Goal: Information Seeking & Learning: Compare options

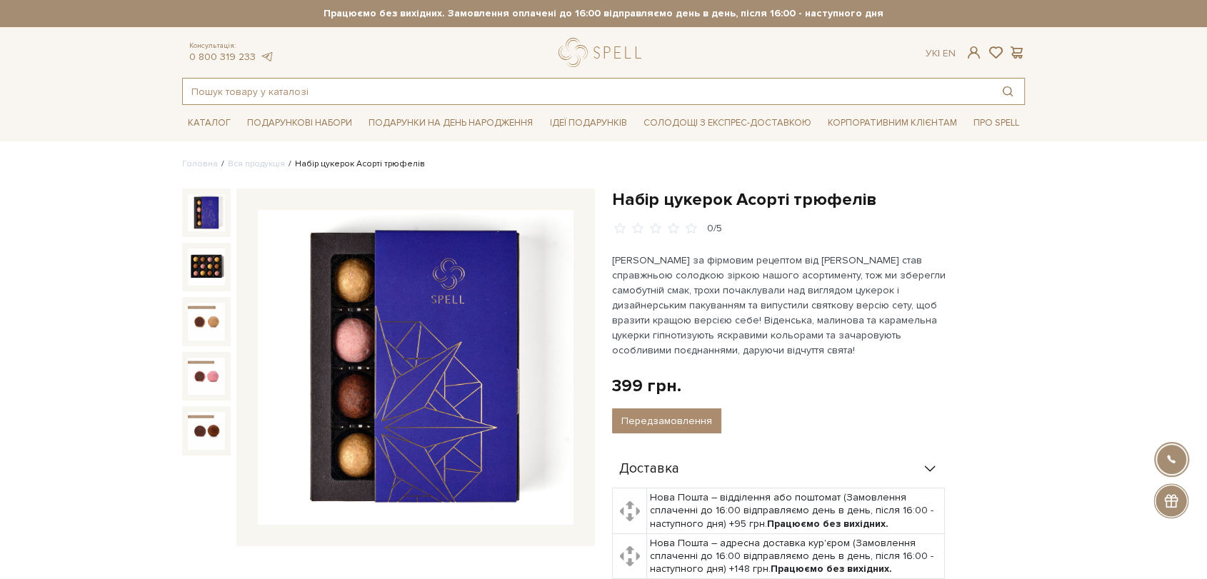
click at [335, 82] on input "text" at bounding box center [587, 92] width 808 height 26
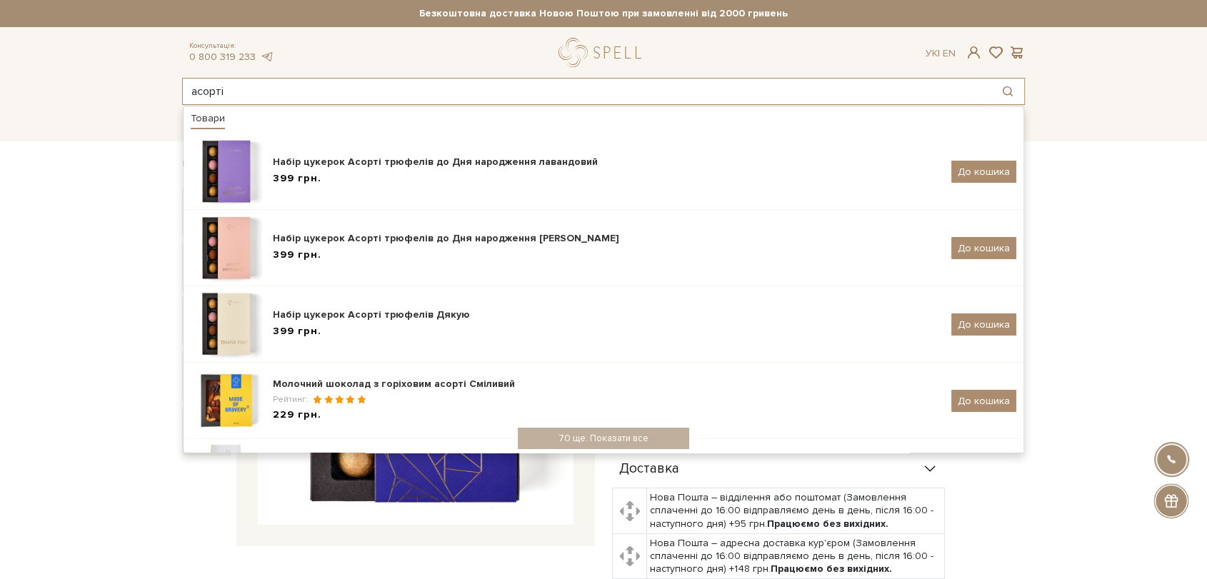
type input "асорті"
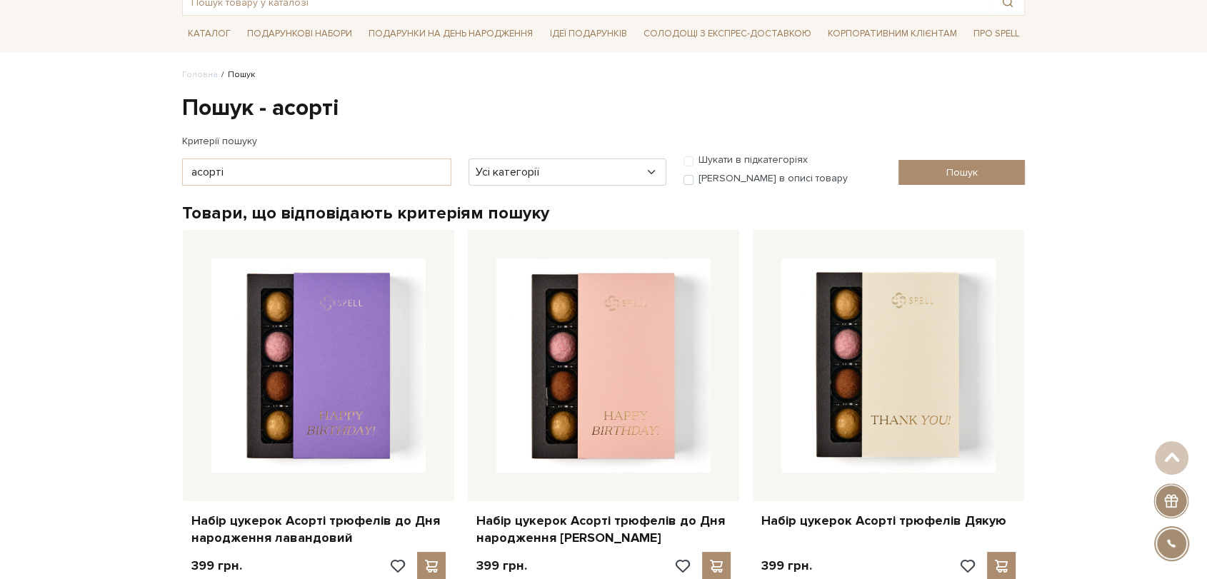
scroll to position [79, 0]
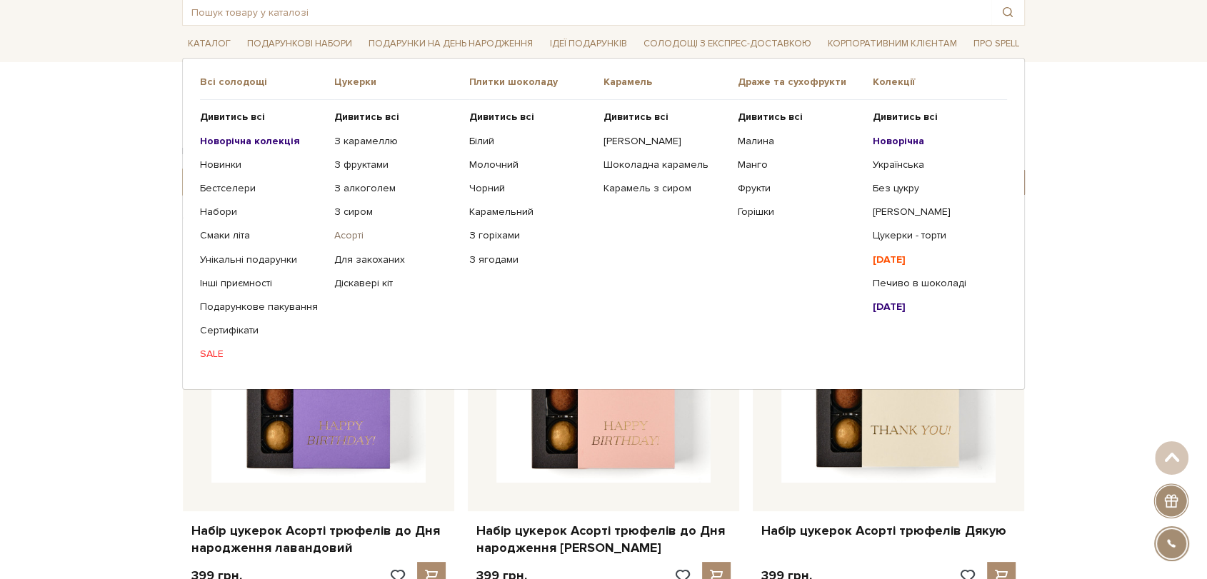
click at [346, 236] on link "Асорті" at bounding box center [396, 235] width 124 height 13
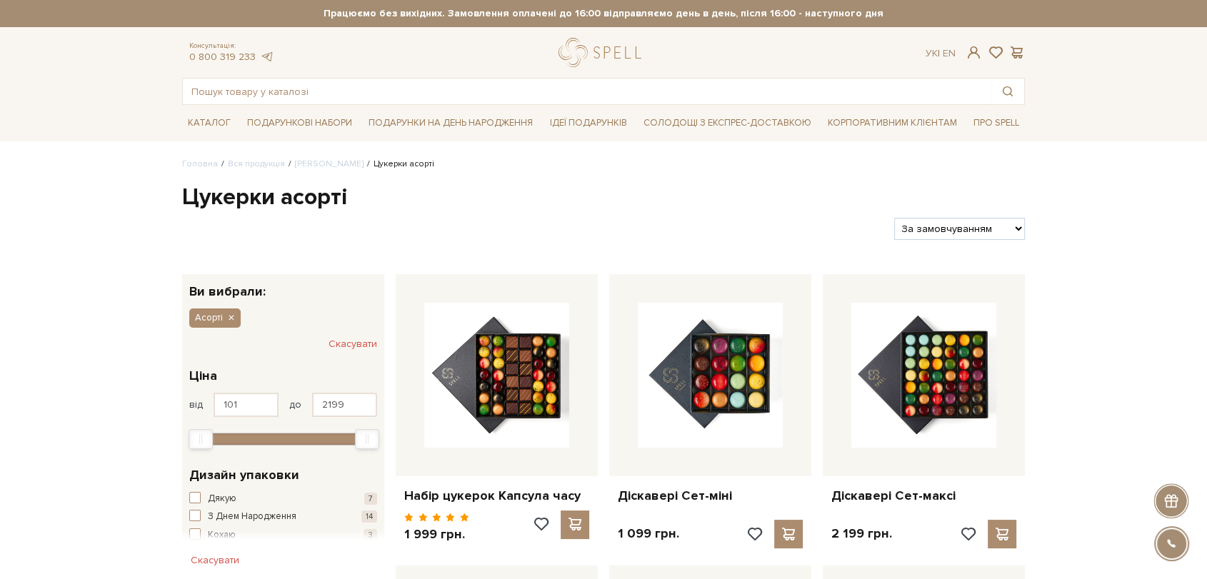
click at [1001, 230] on select "За замовчуванням За Ціною (зростання) За Ціною (зменшення) Новинки За популярні…" at bounding box center [959, 229] width 131 height 22
select select "[URL][DOMAIN_NAME]"
click at [894, 218] on select "За замовчуванням За Ціною (зростання) За Ціною (зменшення) Новинки За популярні…" at bounding box center [959, 229] width 131 height 22
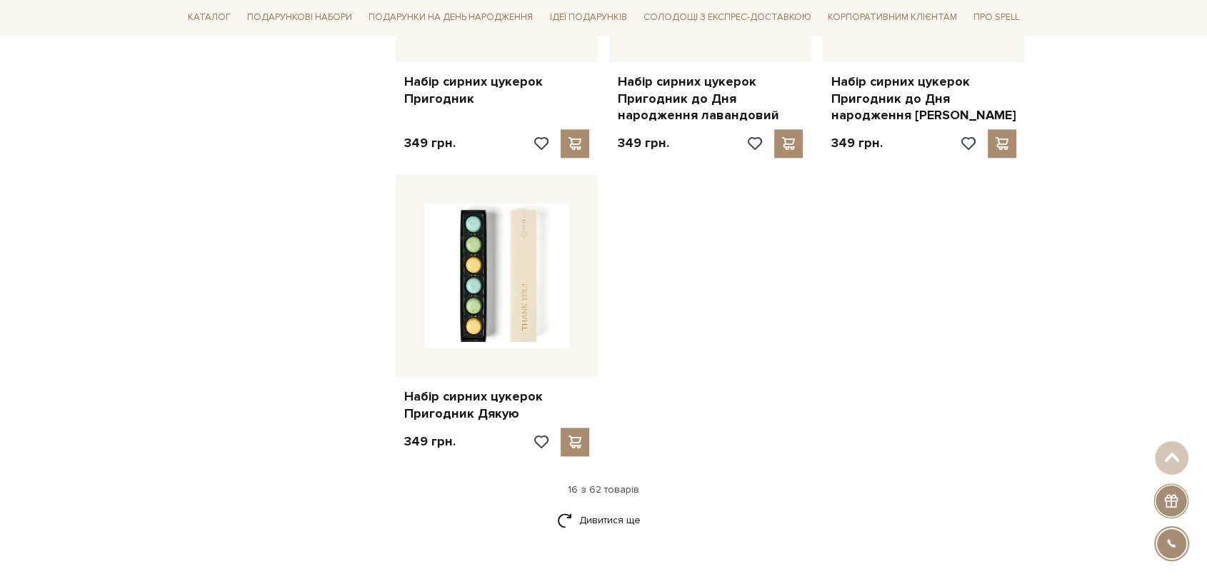
scroll to position [1745, 0]
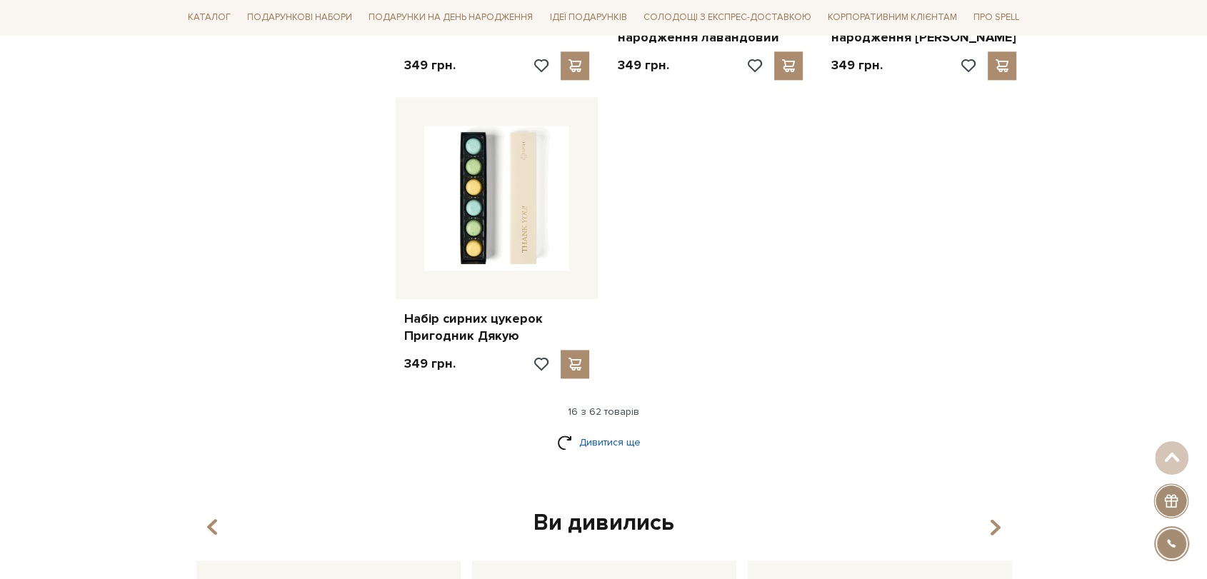
click at [611, 440] on link "Дивитися ще" at bounding box center [603, 442] width 93 height 25
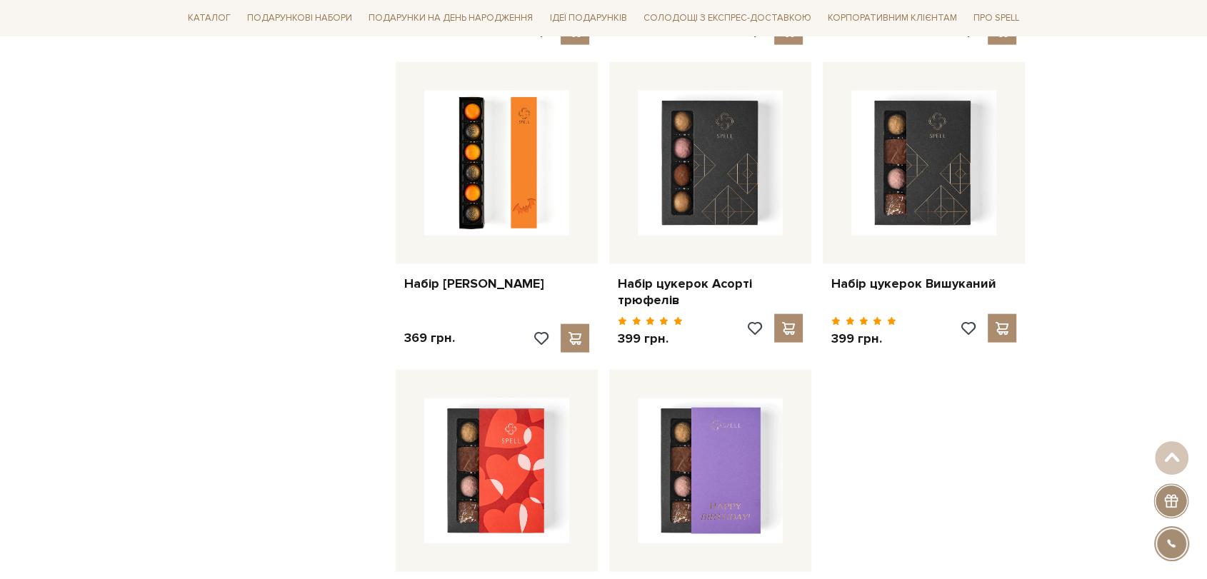
scroll to position [3015, 0]
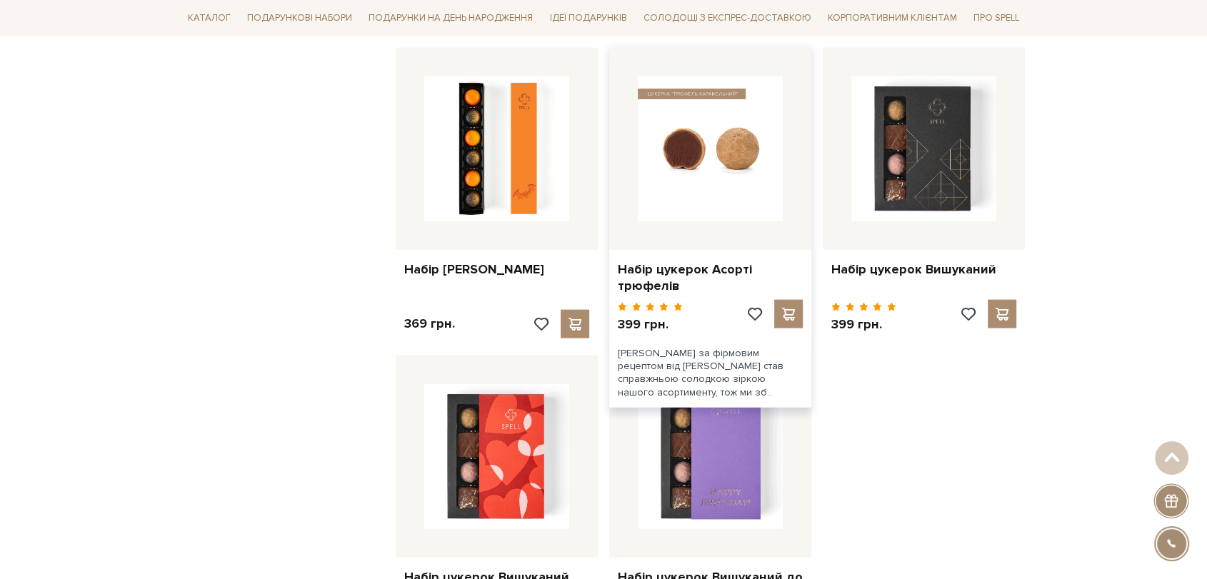
click at [716, 131] on img at bounding box center [710, 148] width 145 height 145
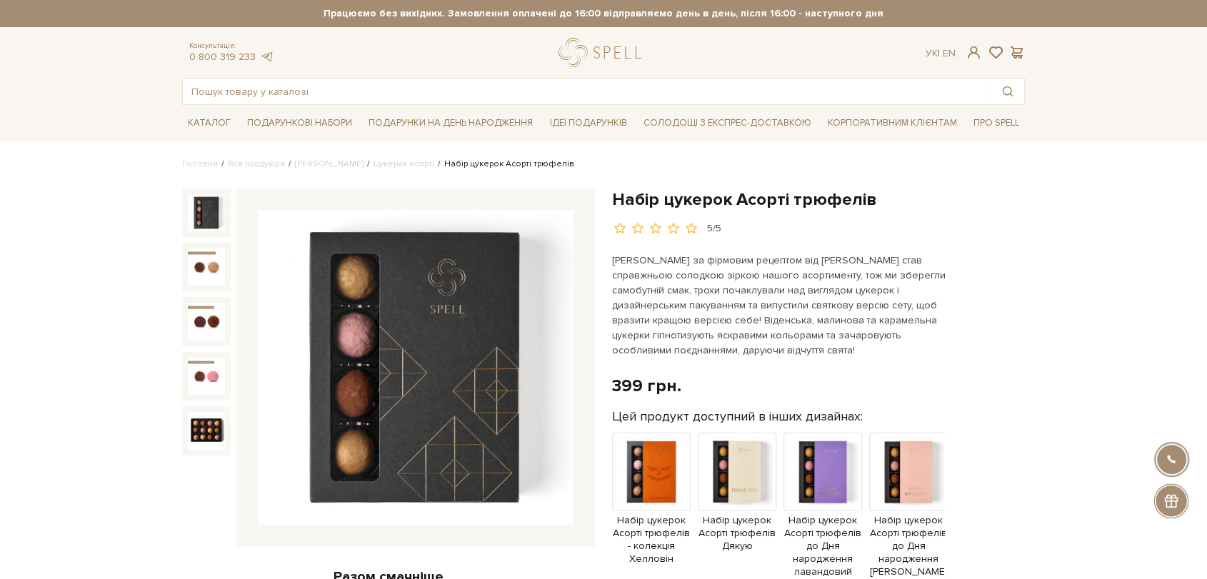
drag, startPoint x: 284, startPoint y: 350, endPoint x: 194, endPoint y: 206, distance: 169.4
click at [194, 206] on img at bounding box center [206, 212] width 37 height 37
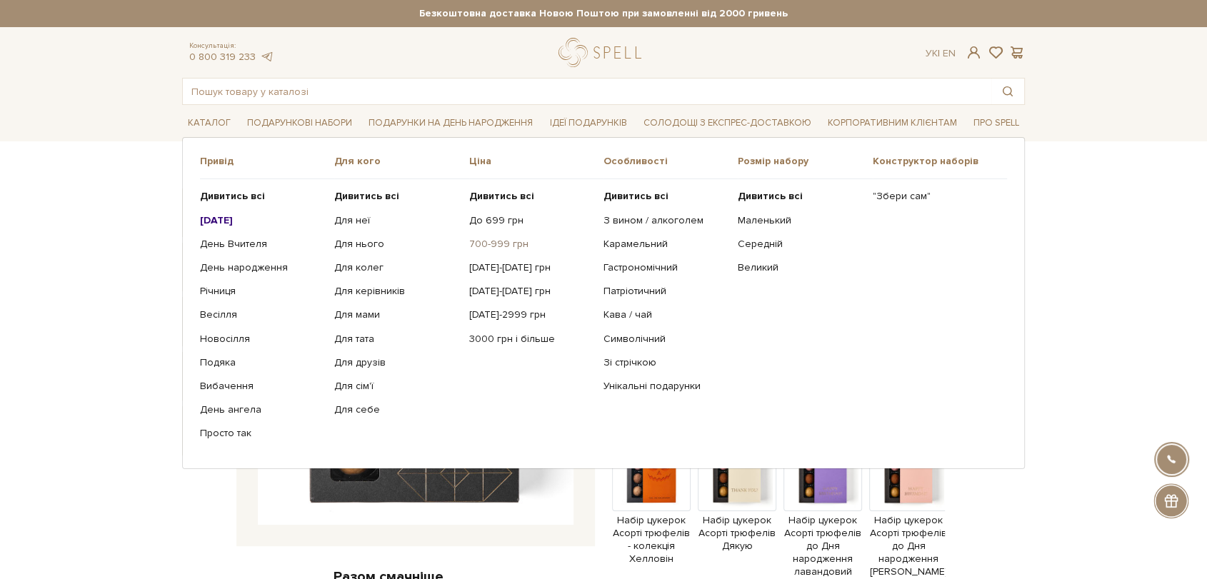
click at [491, 245] on link "700-999 грн" at bounding box center [531, 244] width 124 height 13
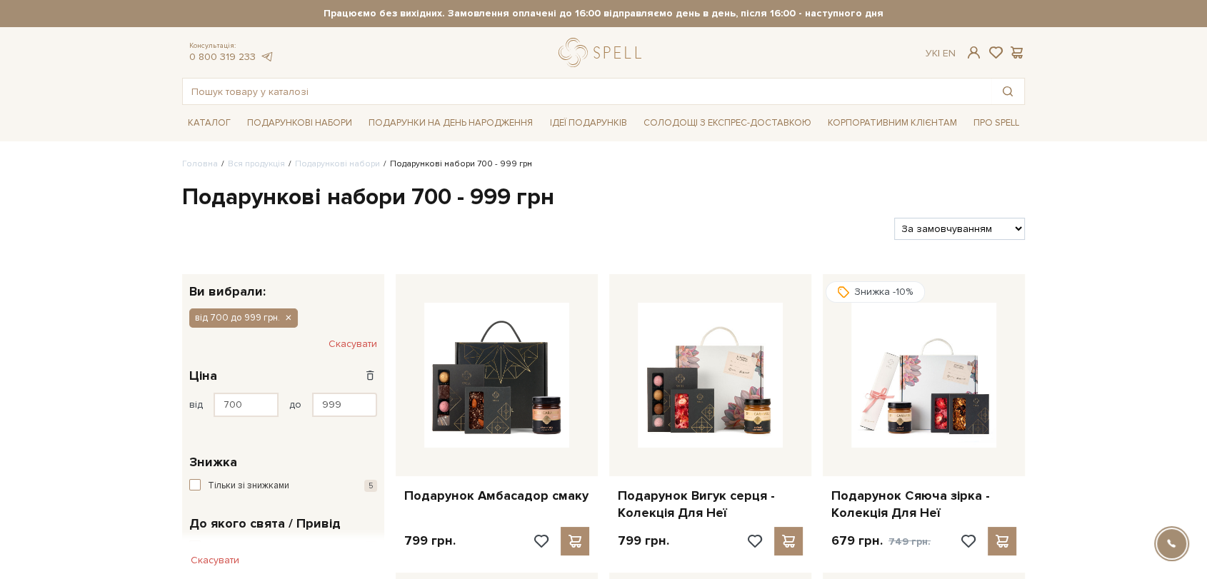
click at [937, 226] on select "За замовчуванням За Ціною (зростання) За Ціною (зменшення) Новинки За популярні…" at bounding box center [959, 229] width 131 height 22
select select "https://spellchocolate.com/our-productions/podarunkovi-box/700-999?sort=p.price…"
click at [894, 218] on select "За замовчуванням За Ціною (зростання) За Ціною (зменшення) Новинки За популярні…" at bounding box center [959, 229] width 131 height 22
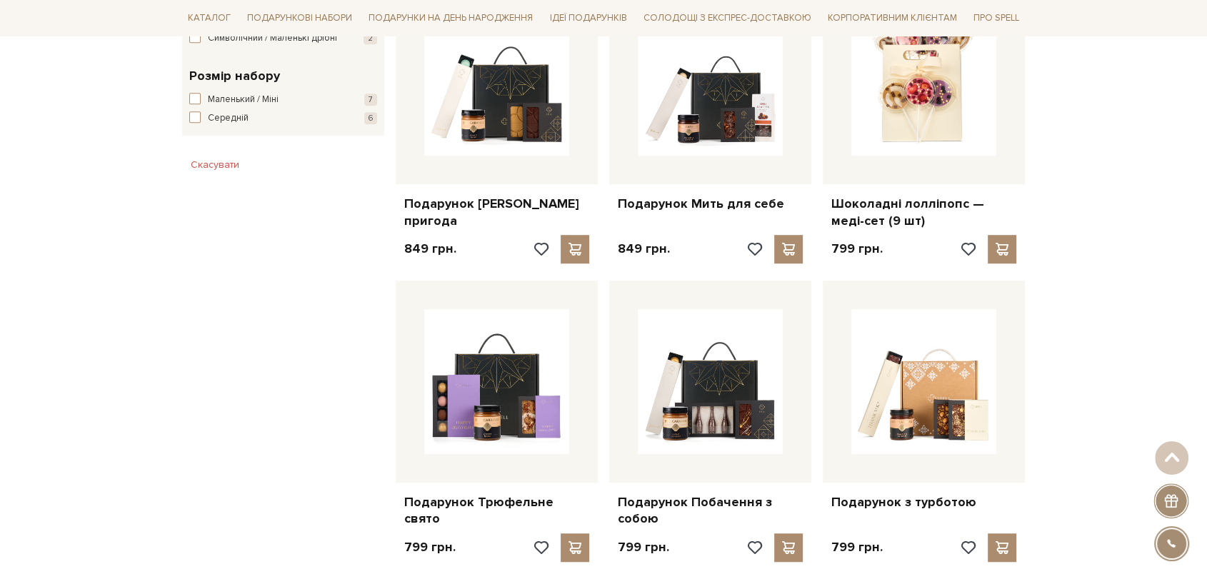
scroll to position [793, 0]
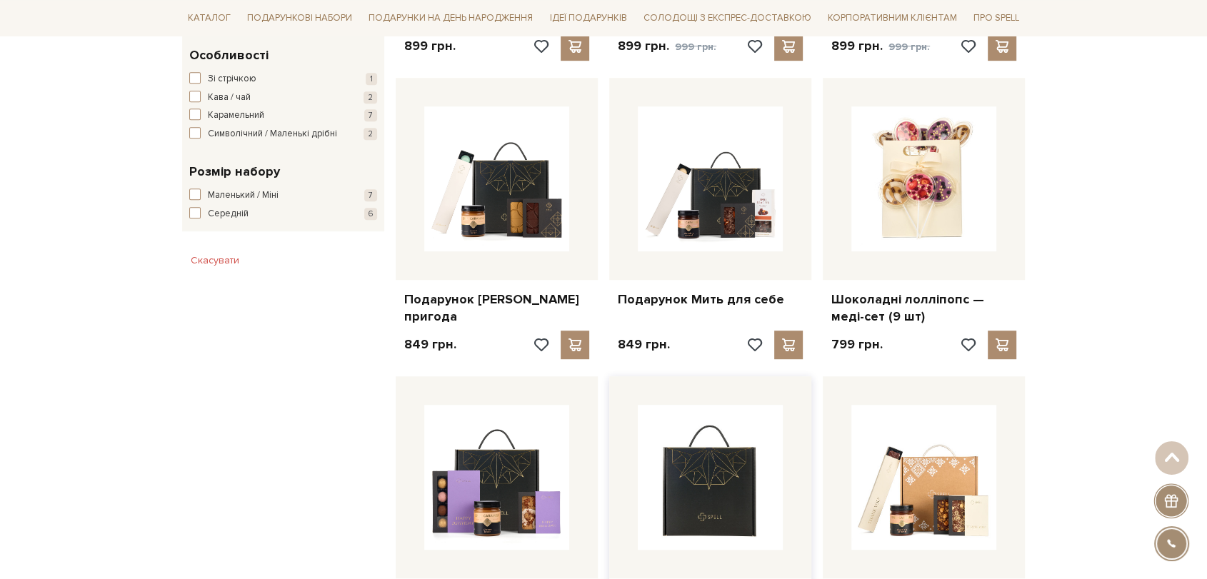
click at [713, 473] on img at bounding box center [710, 477] width 145 height 145
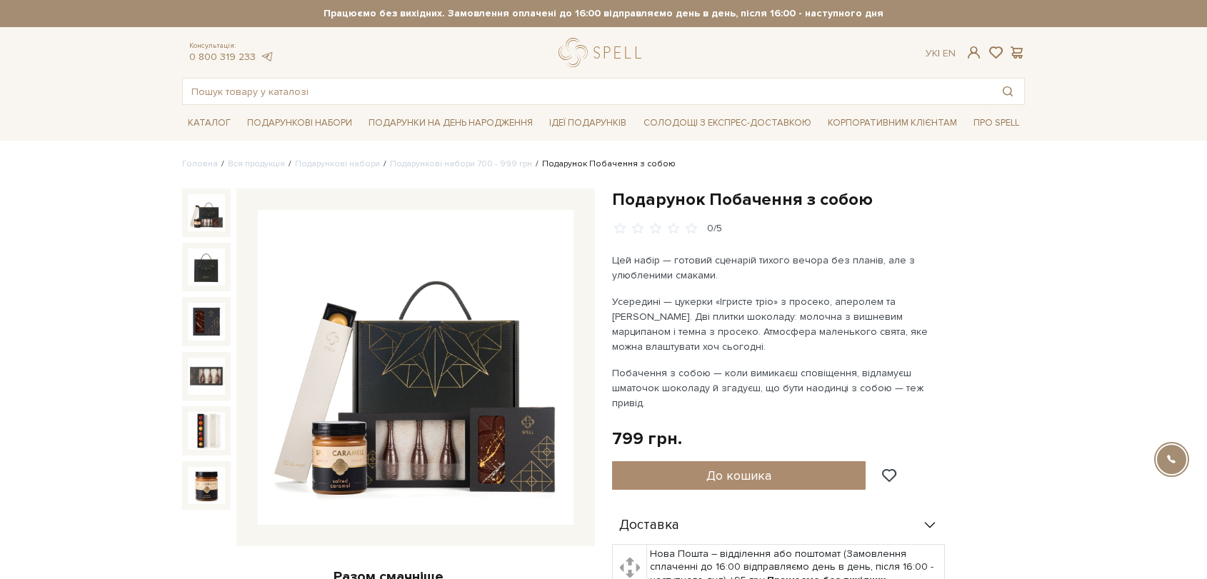
click at [376, 401] on img at bounding box center [416, 368] width 316 height 316
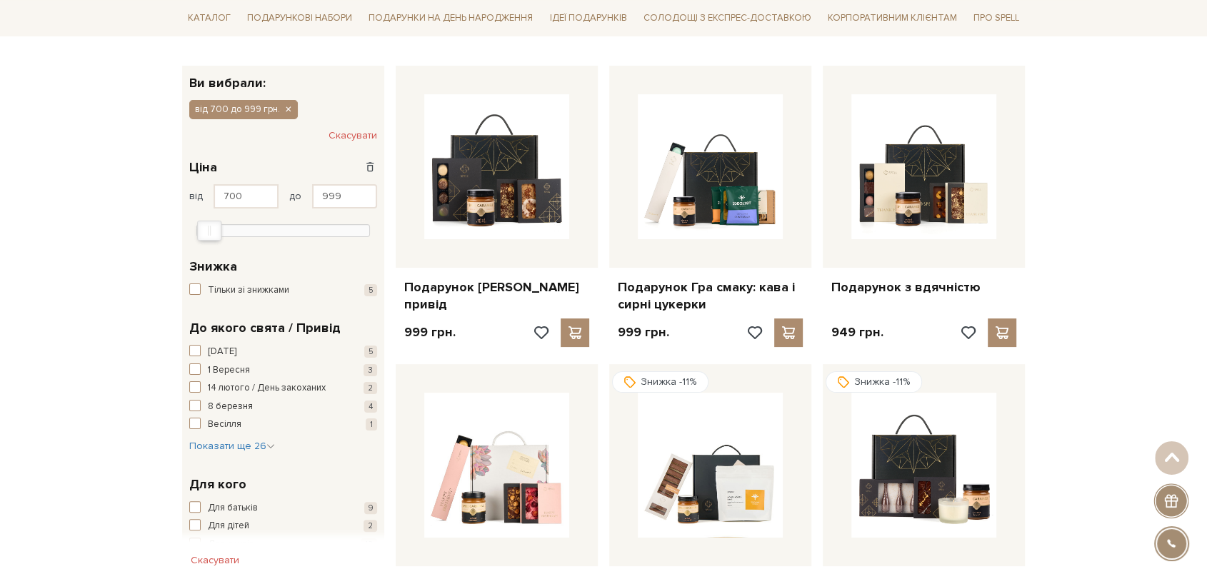
scroll to position [78, 0]
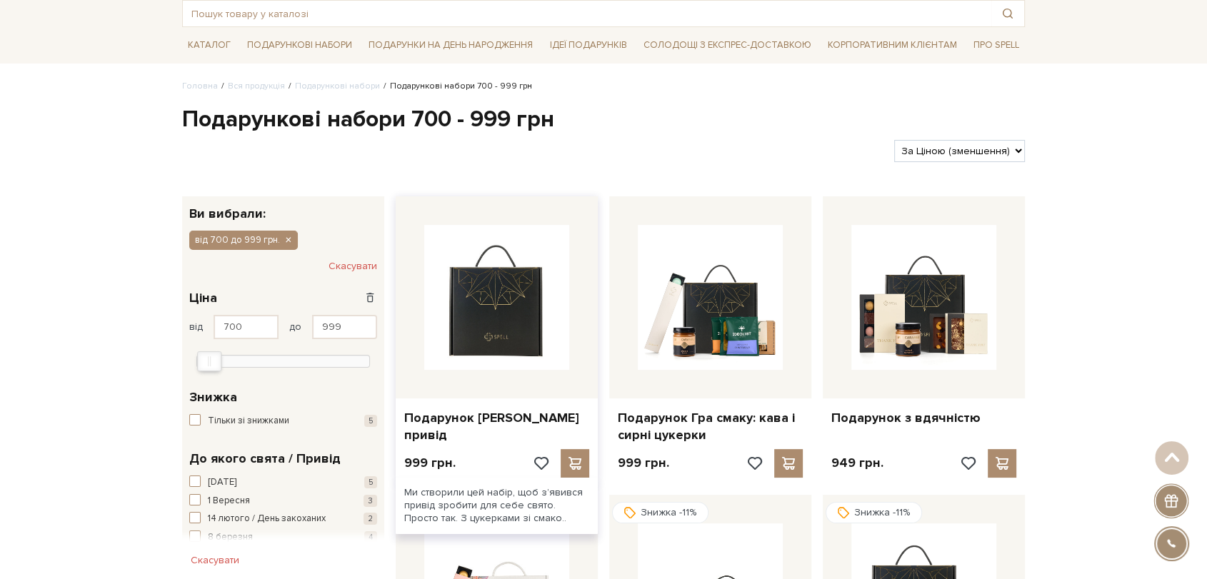
click at [474, 296] on img at bounding box center [496, 297] width 145 height 145
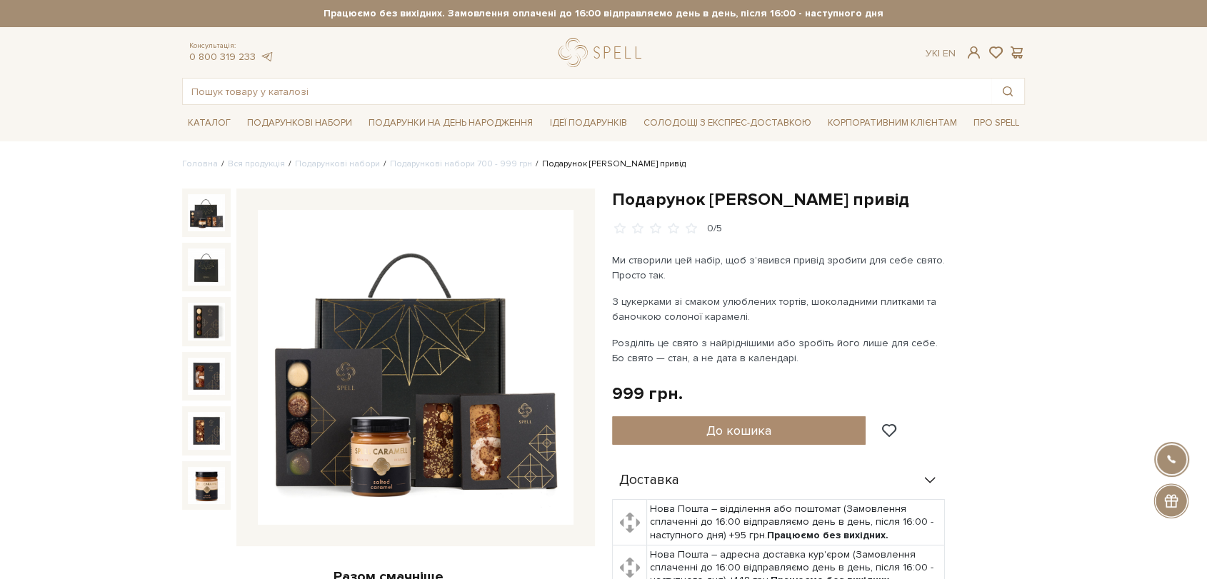
drag, startPoint x: 0, startPoint y: 0, endPoint x: 388, endPoint y: 253, distance: 463.5
click at [388, 253] on img at bounding box center [416, 368] width 316 height 316
click at [430, 433] on img at bounding box center [416, 368] width 316 height 316
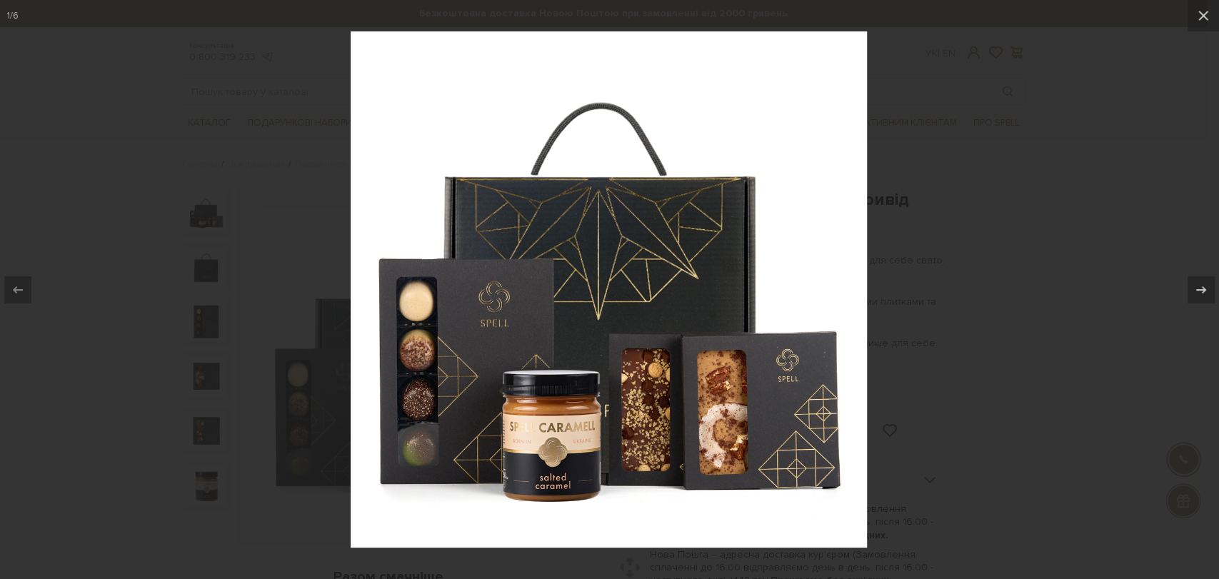
click at [273, 106] on div at bounding box center [609, 289] width 1219 height 579
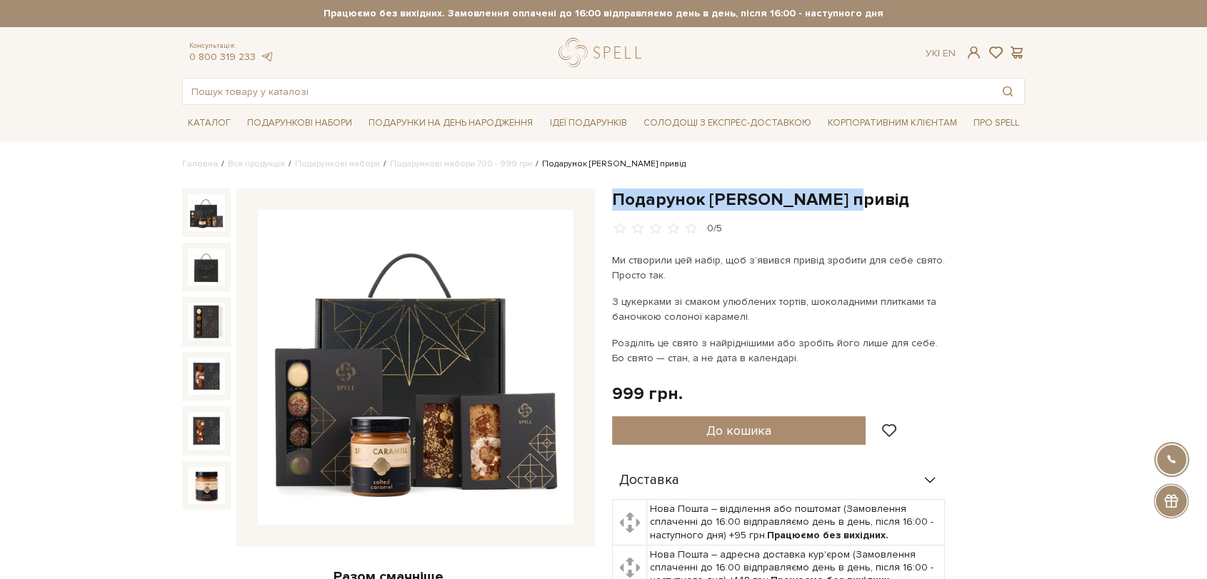
drag, startPoint x: 616, startPoint y: 193, endPoint x: 857, endPoint y: 198, distance: 241.4
click at [857, 198] on h1 "Подарунок [PERSON_NAME] привід" at bounding box center [818, 200] width 413 height 22
copy h1 "Подарунок [PERSON_NAME] привід"
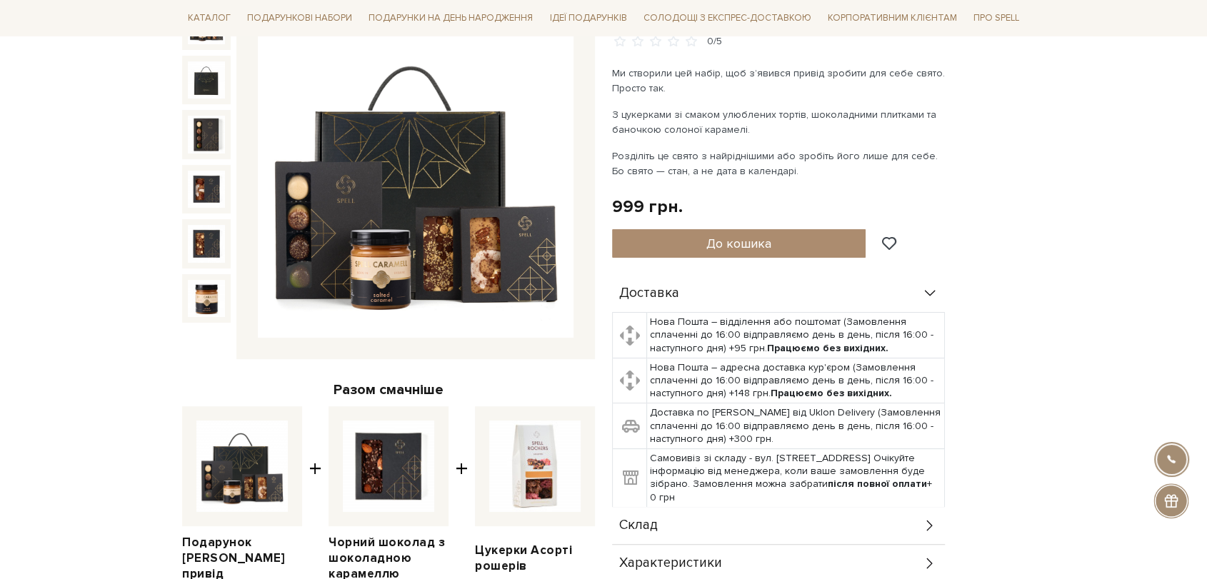
scroll to position [317, 0]
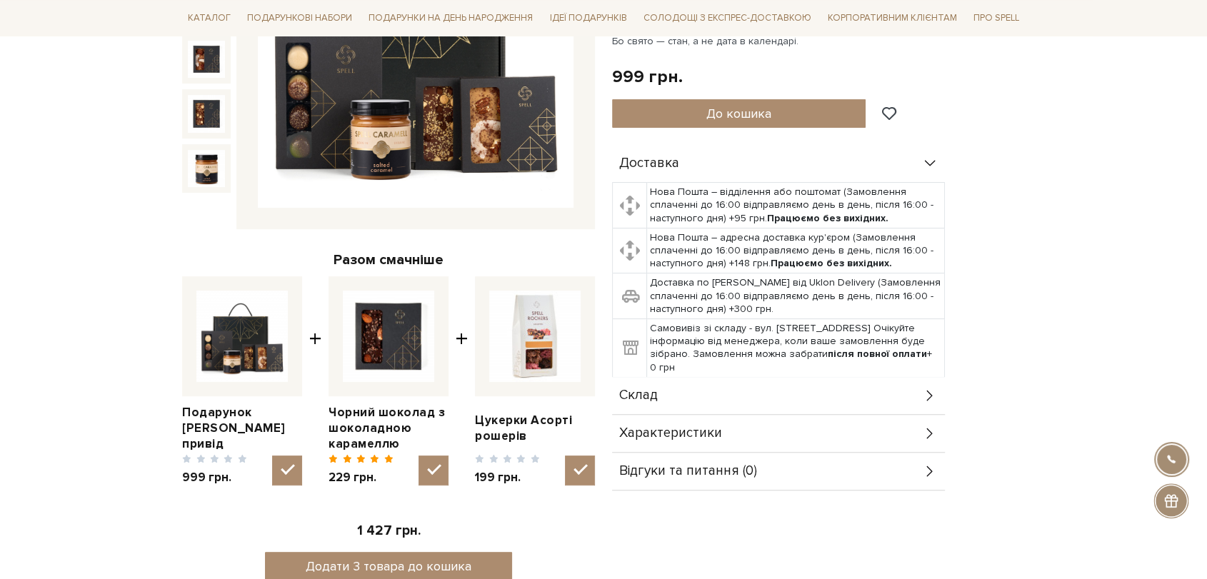
click at [720, 403] on div "Склад" at bounding box center [778, 395] width 333 height 37
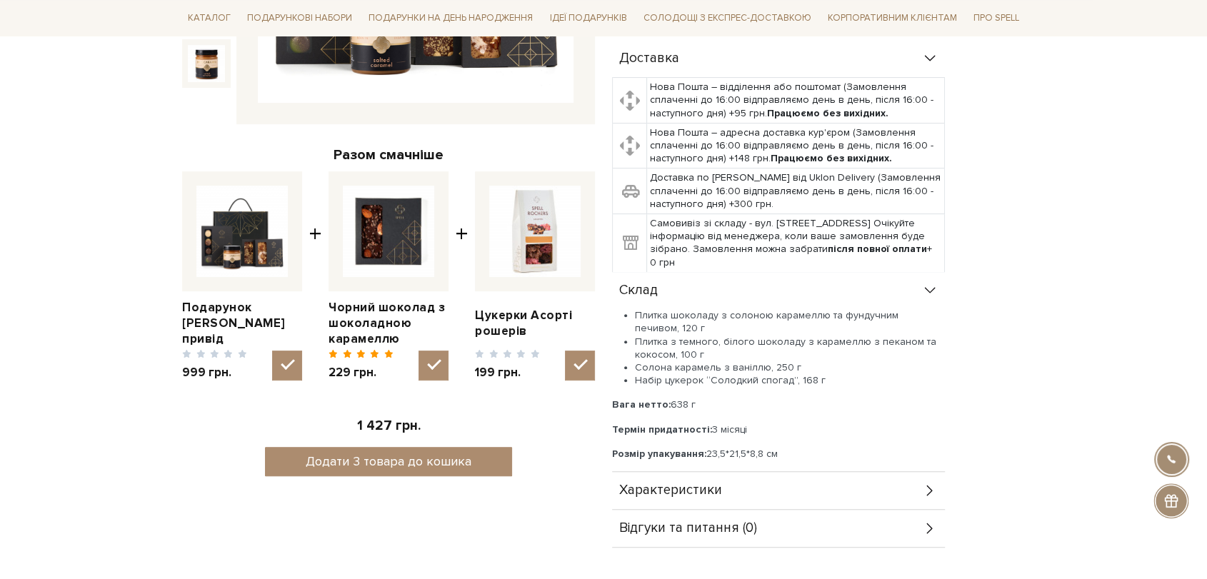
scroll to position [555, 0]
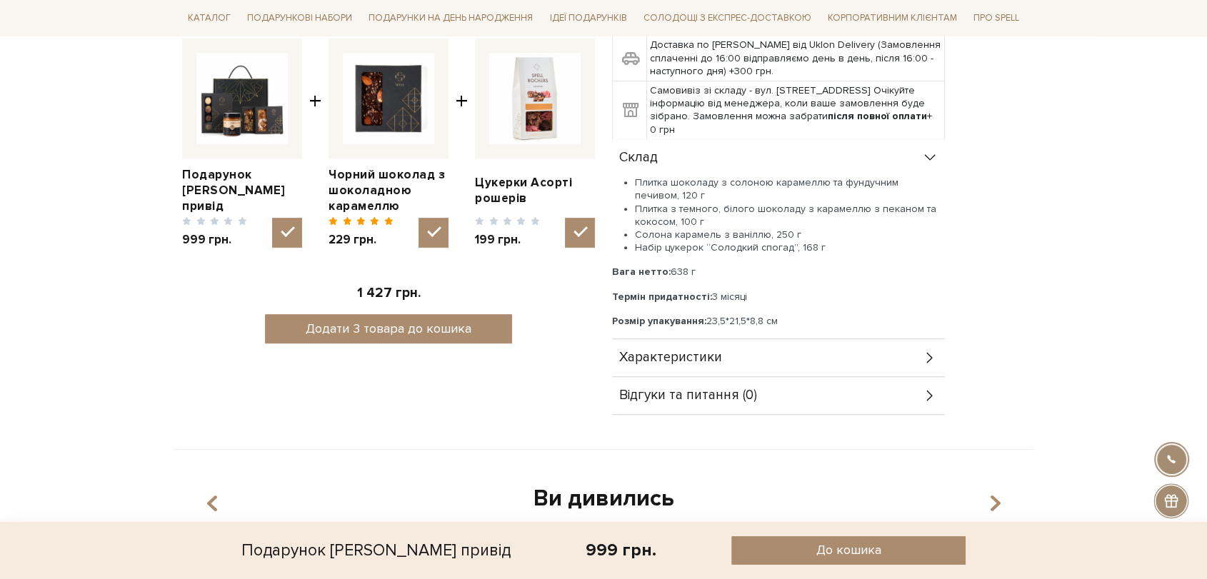
click at [641, 361] on span "Характеристики" at bounding box center [670, 357] width 103 height 13
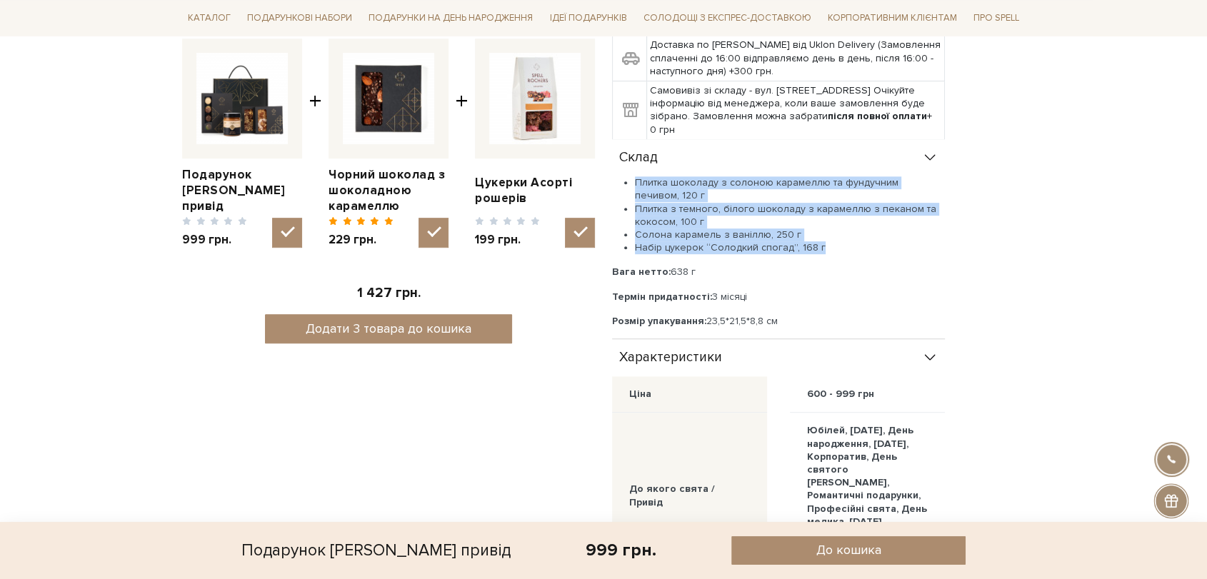
drag, startPoint x: 637, startPoint y: 175, endPoint x: 834, endPoint y: 241, distance: 208.0
click at [834, 241] on ul "Плитка шоколаду з солоною карамеллю та фундучним печивом, 120 г Плитка з темног…" at bounding box center [778, 215] width 333 height 78
copy ul "Плитка шоколаду з солоною карамеллю та фундучним печивом, 120 г Плитка з темног…"
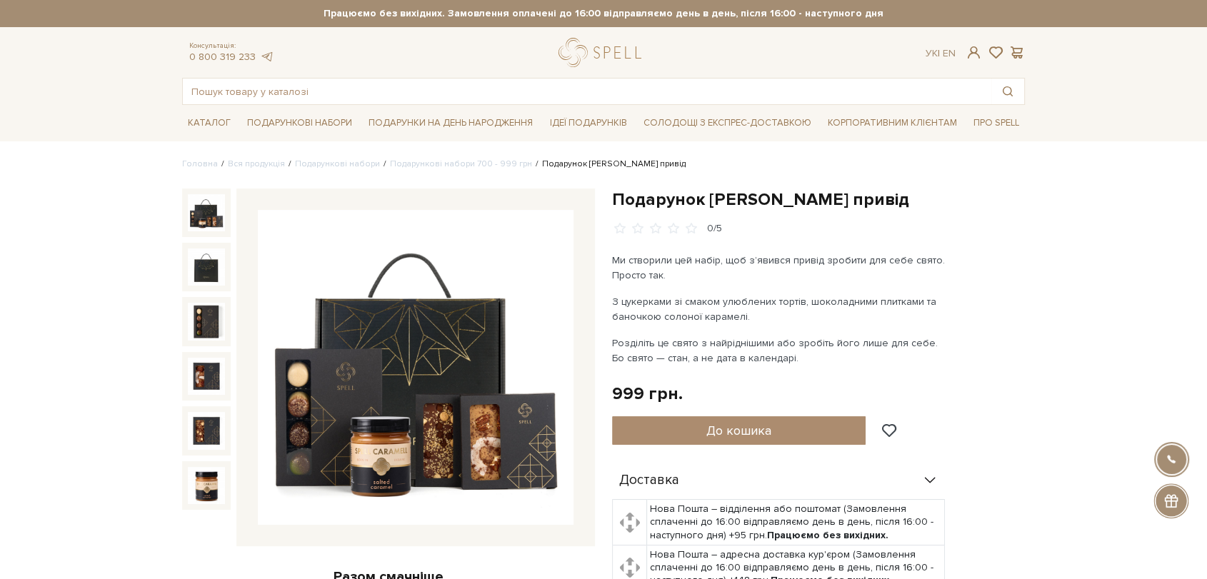
scroll to position [0, 0]
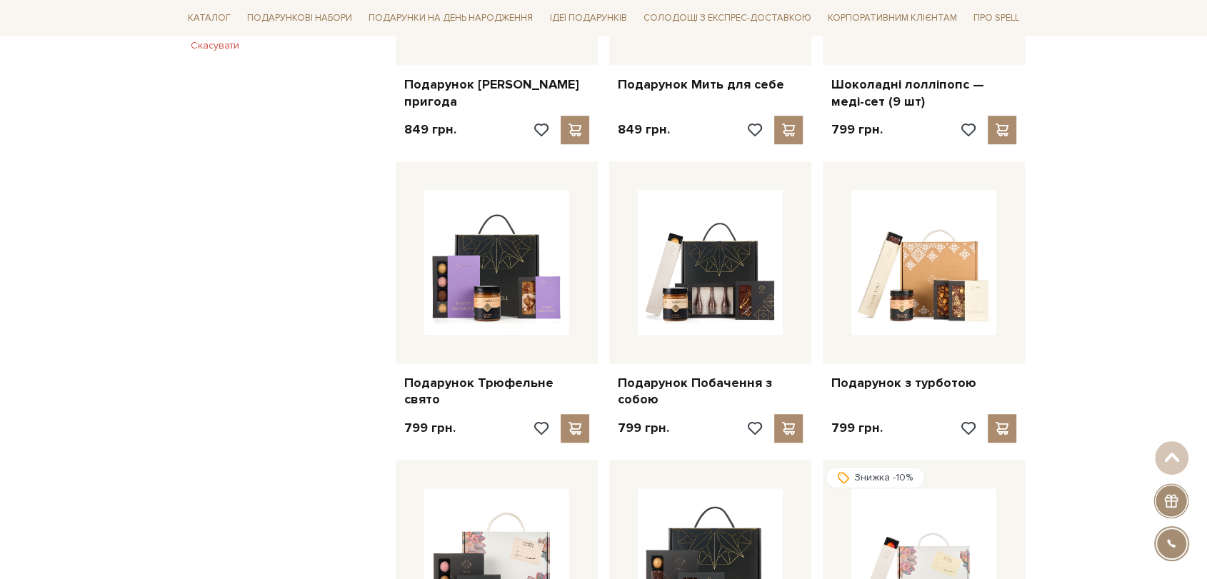
scroll to position [1030, 0]
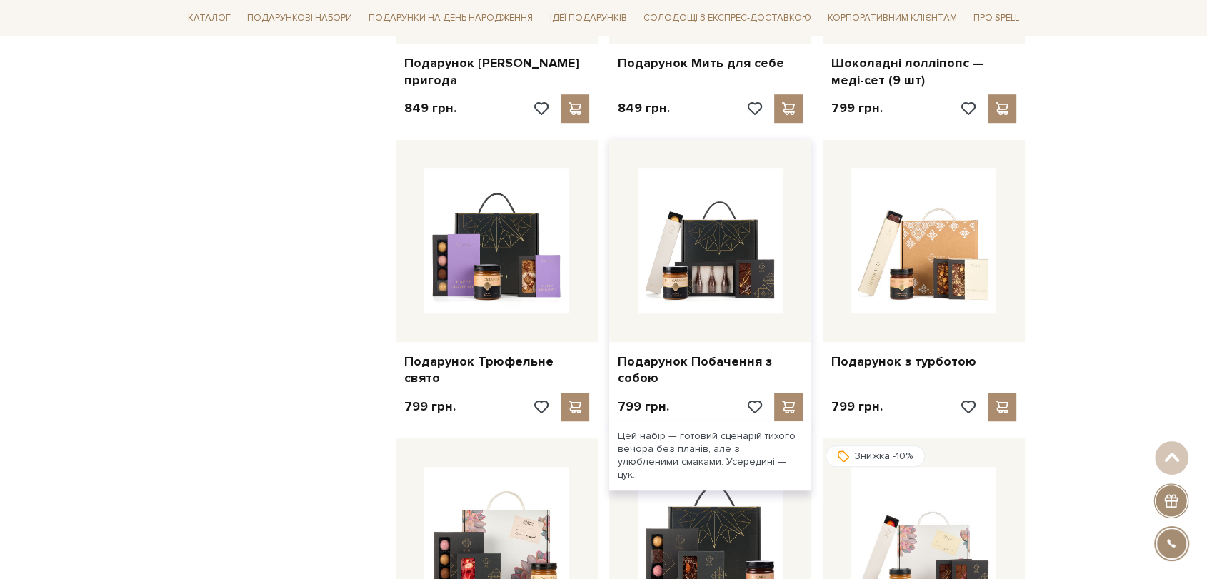
click at [636, 250] on div at bounding box center [710, 241] width 202 height 202
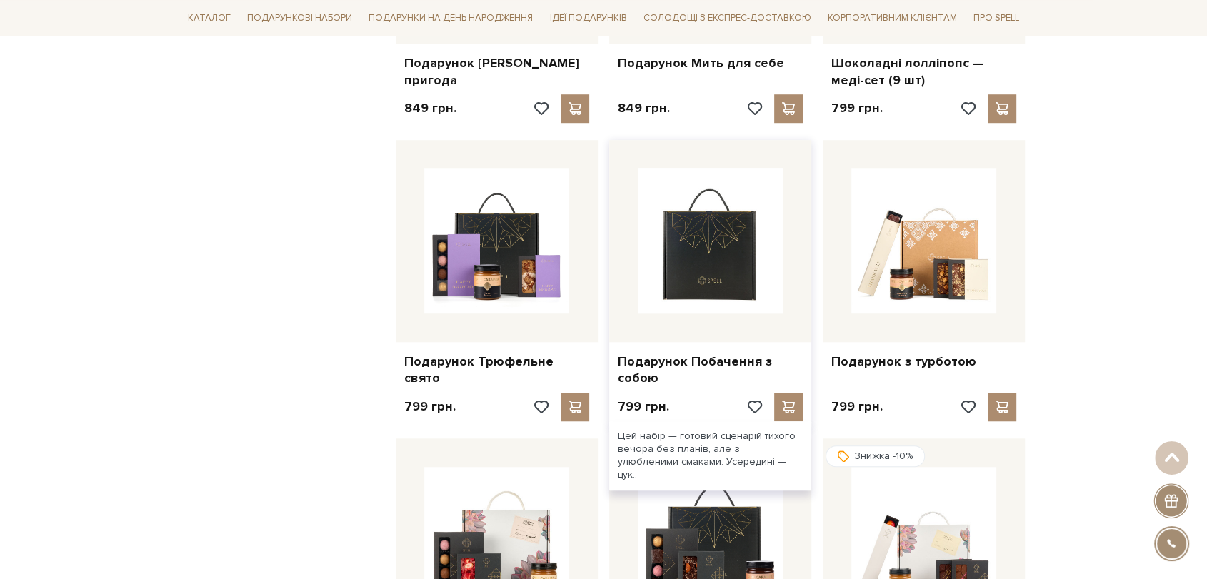
click at [689, 259] on img at bounding box center [710, 241] width 145 height 145
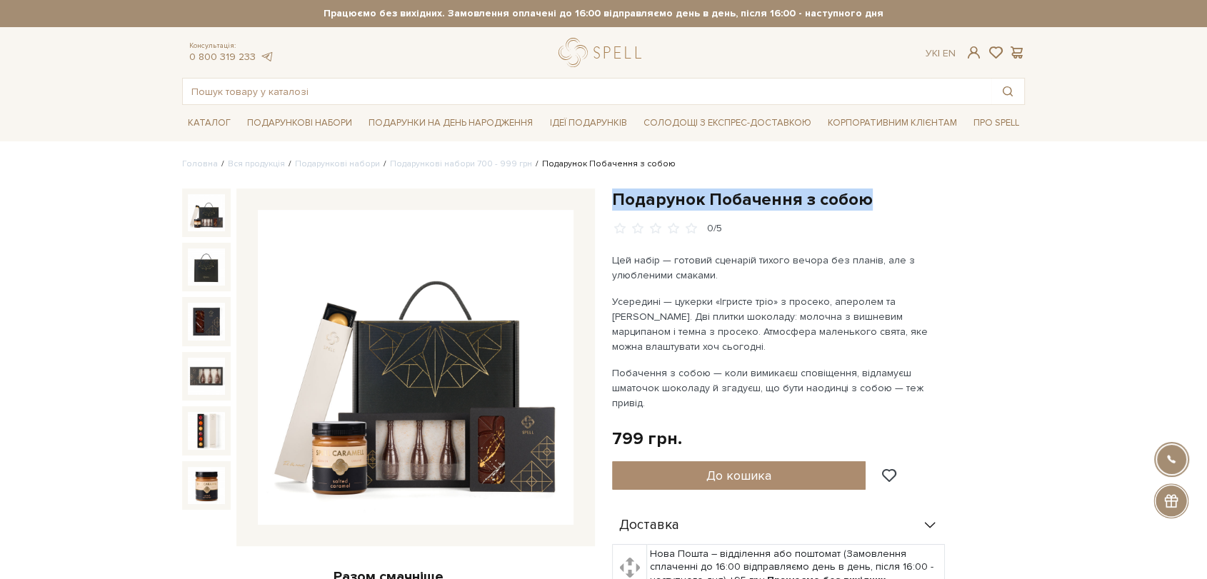
drag, startPoint x: 612, startPoint y: 197, endPoint x: 877, endPoint y: 202, distance: 265.0
click at [877, 202] on h1 "Подарунок Побачення з собою" at bounding box center [818, 200] width 413 height 22
copy h1 "Подарунок Побачення з собою"
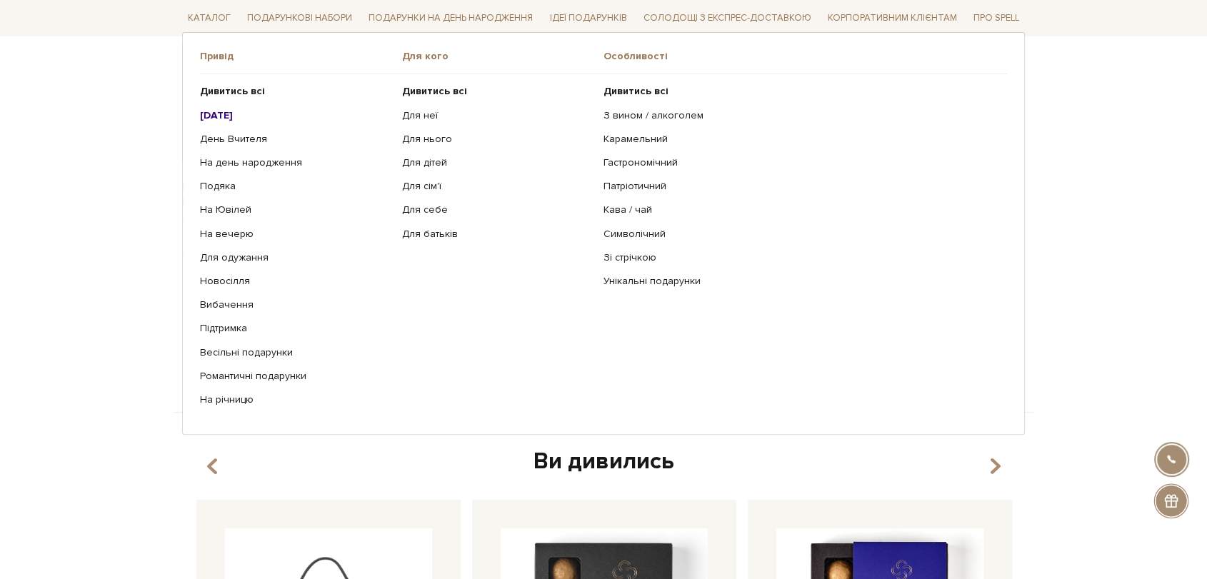
scroll to position [555, 0]
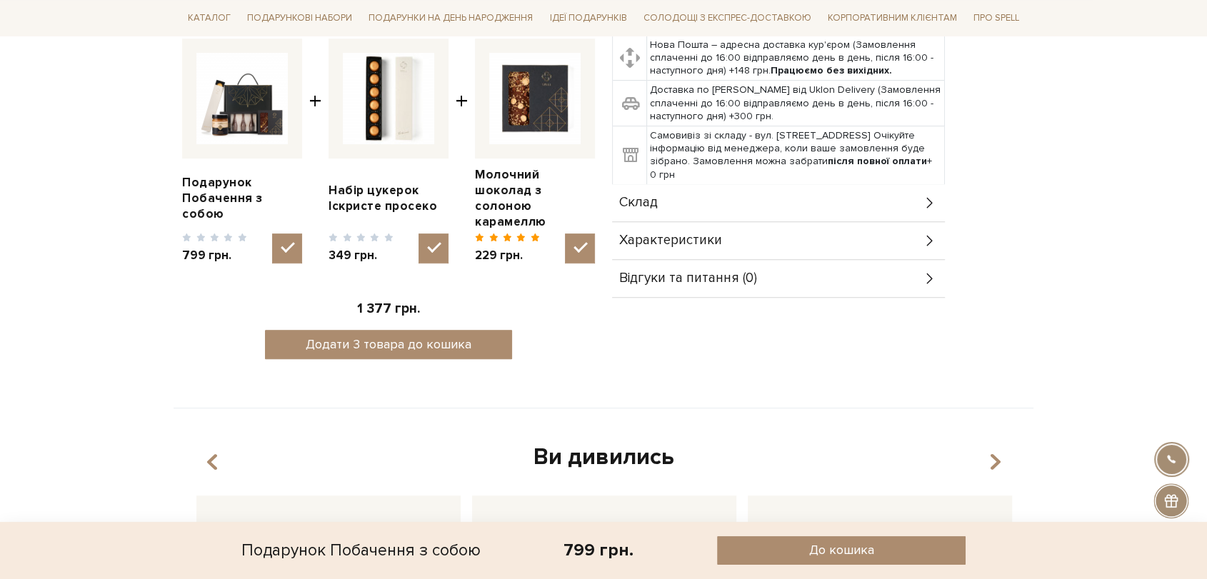
click at [668, 184] on div "Склад" at bounding box center [778, 202] width 333 height 37
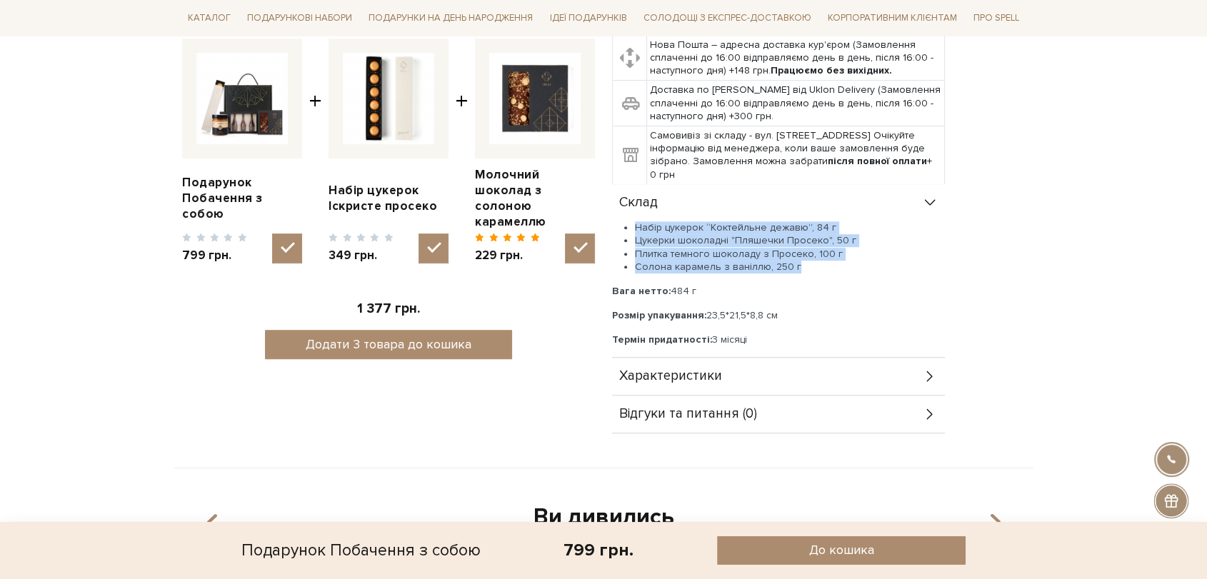
drag, startPoint x: 637, startPoint y: 191, endPoint x: 820, endPoint y: 235, distance: 187.9
click at [820, 235] on ul "Набір цукерок “Коктейльне дежавю”, 84 г Цукерки шоколадні "Пляшечки Просеко", 5…" at bounding box center [778, 247] width 333 height 52
copy ul "Набір цукерок “Коктейльне дежавю”, 84 г Цукерки шоколадні "Пляшечки Просеко", 5…"
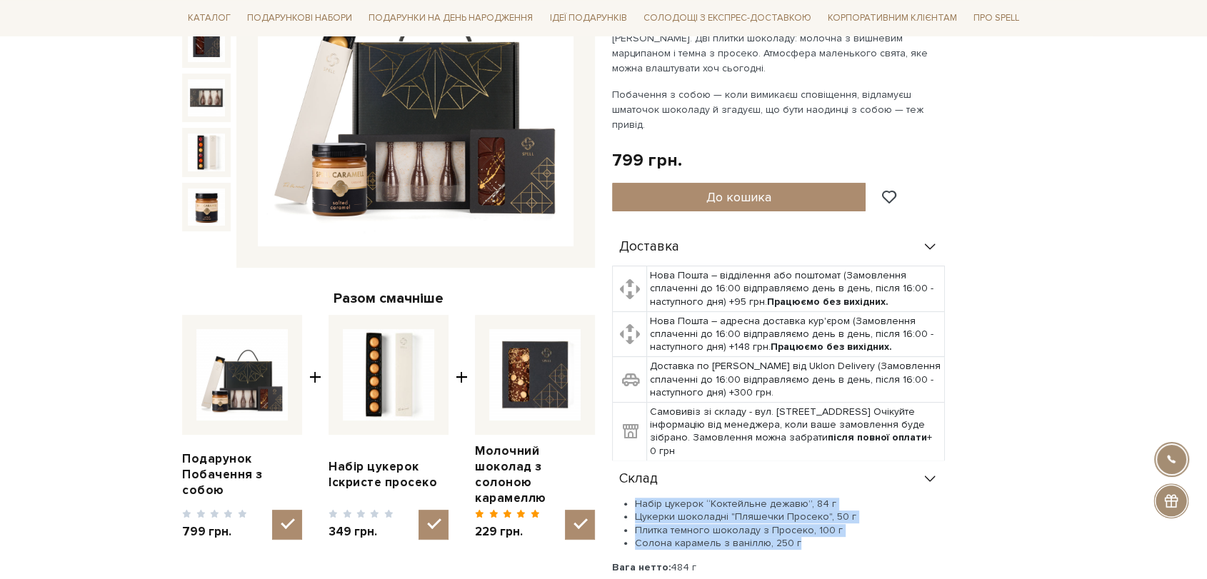
scroll to position [476, 0]
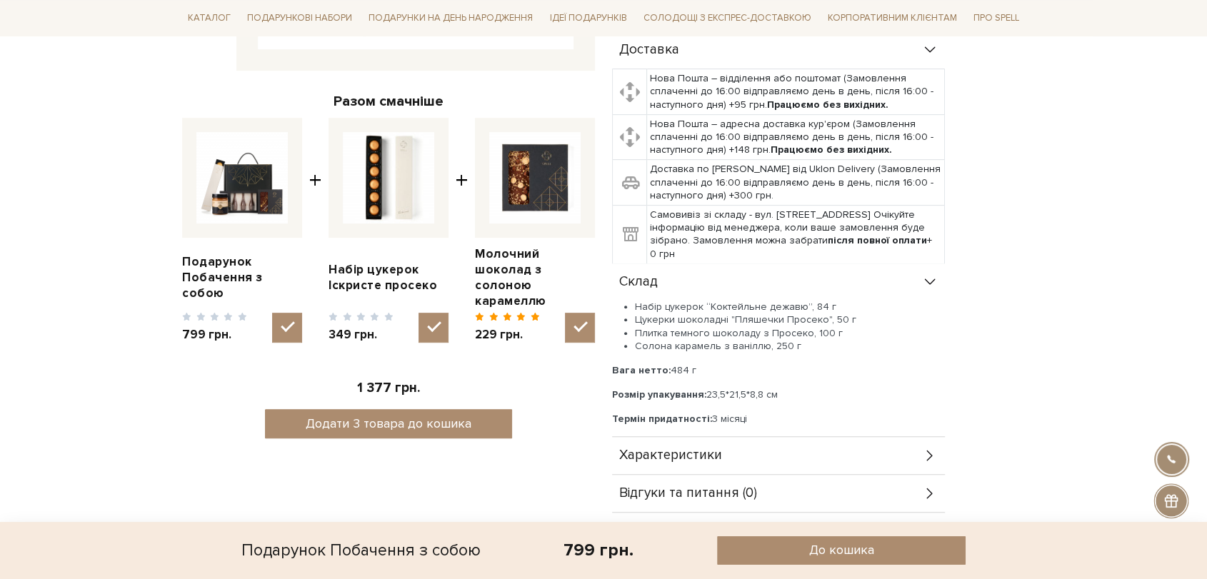
click at [690, 449] on span "Характеристики" at bounding box center [670, 455] width 103 height 13
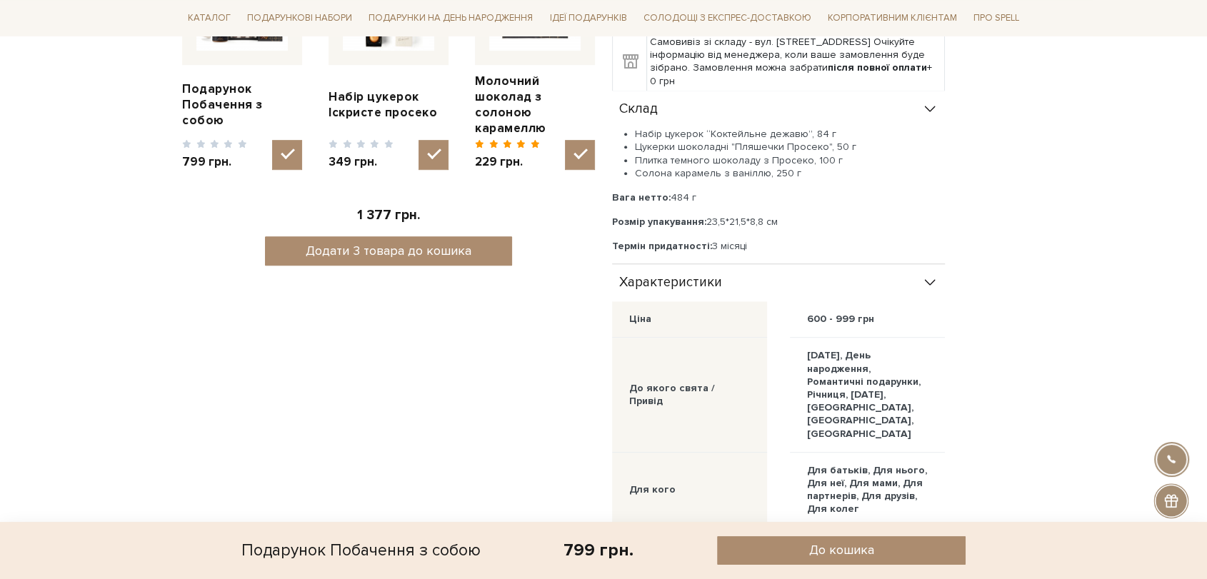
scroll to position [555, 0]
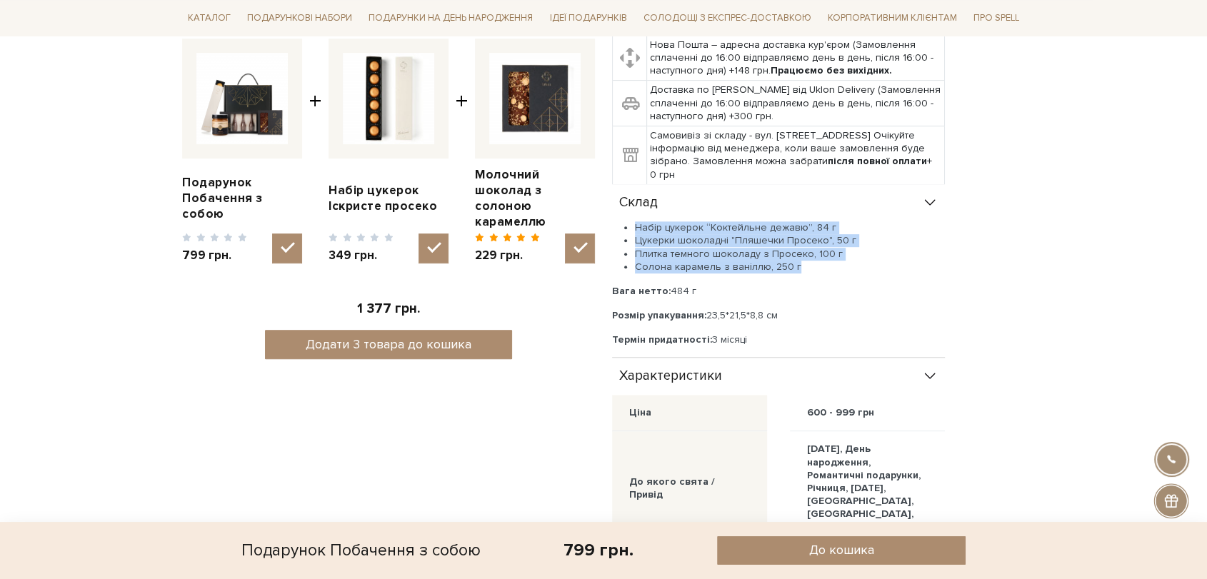
drag, startPoint x: 637, startPoint y: 196, endPoint x: 803, endPoint y: 239, distance: 171.8
click at [803, 239] on ul "Набір цукерок “Коктейльне дежавю”, 84 г Цукерки шоколадні "Пляшечки Просеко", 5…" at bounding box center [778, 247] width 333 height 52
copy ul "Набір цукерок “Коктейльне дежавю”, 84 г Цукерки шоколадні "Пляшечки Просеко", 5…"
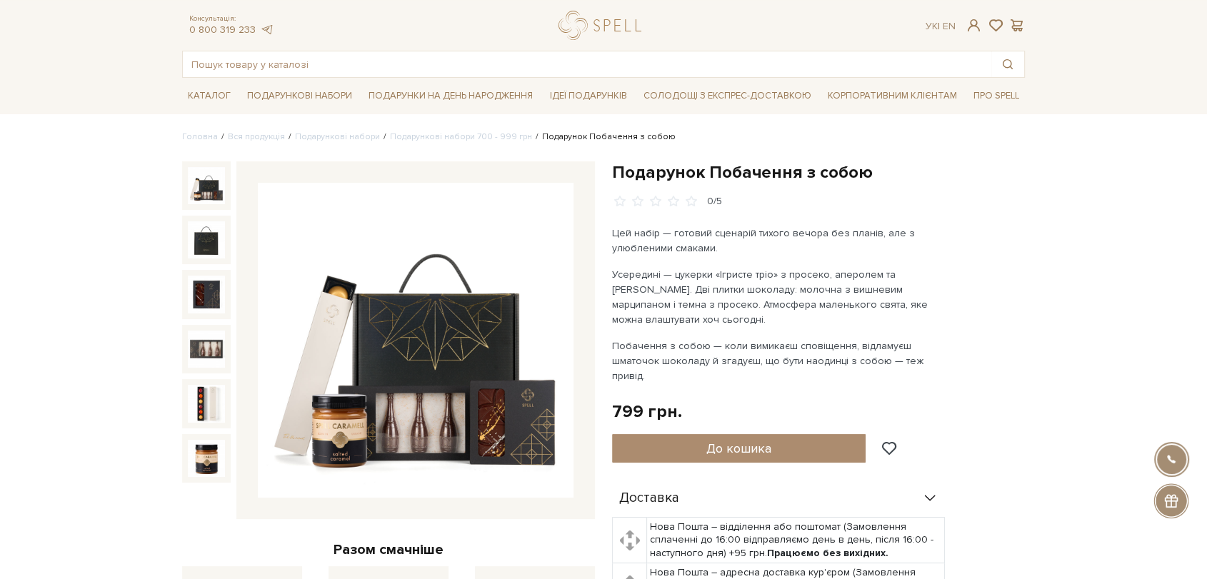
scroll to position [0, 0]
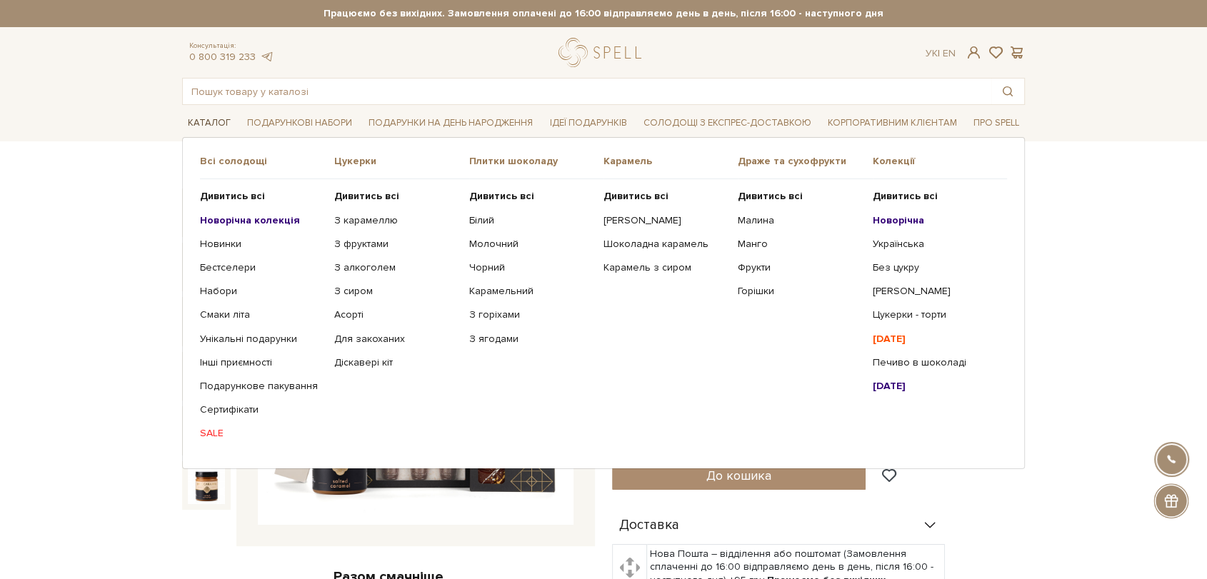
click at [193, 118] on link "Каталог" at bounding box center [209, 123] width 54 height 22
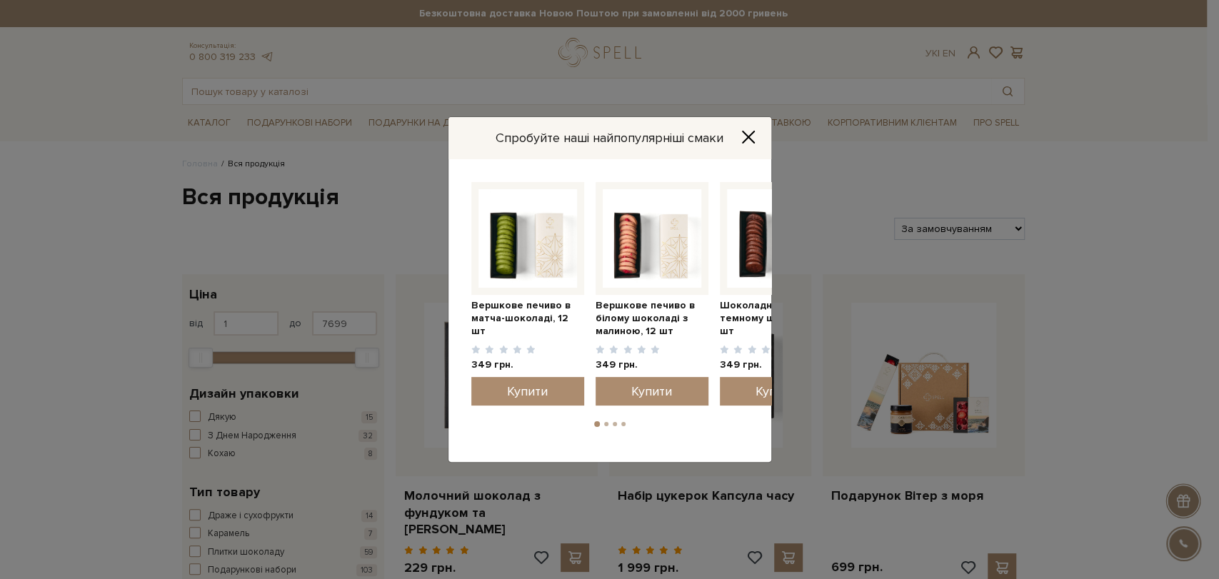
click at [610, 418] on ul "1 2 3 4" at bounding box center [610, 421] width 288 height 13
click at [609, 425] on li "2" at bounding box center [606, 424] width 9 height 4
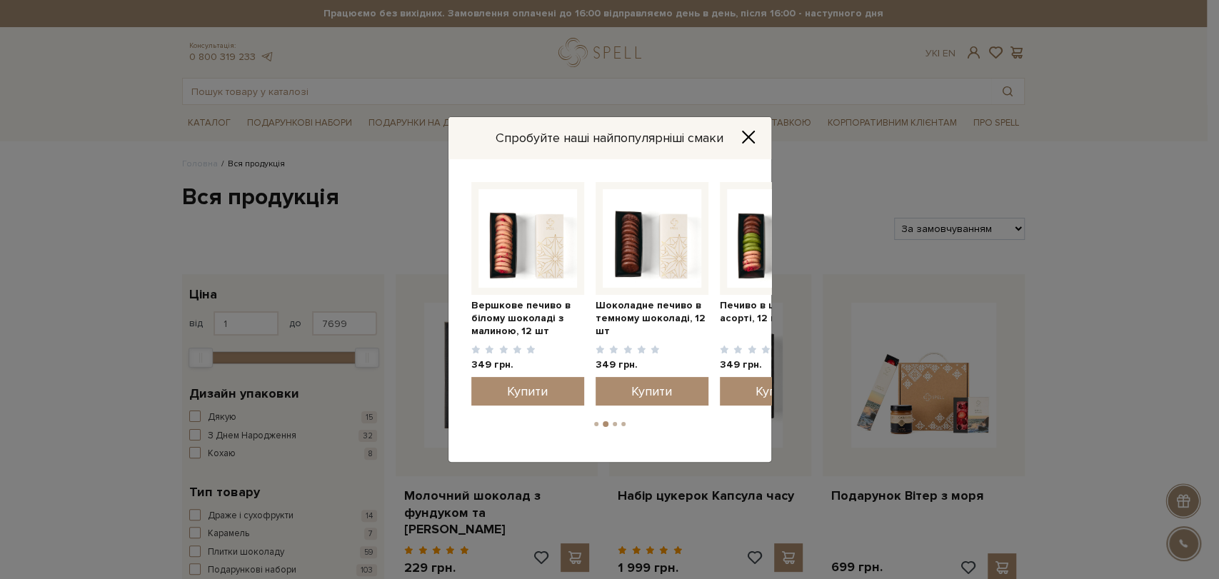
click at [746, 137] on icon "Close" at bounding box center [748, 137] width 14 height 14
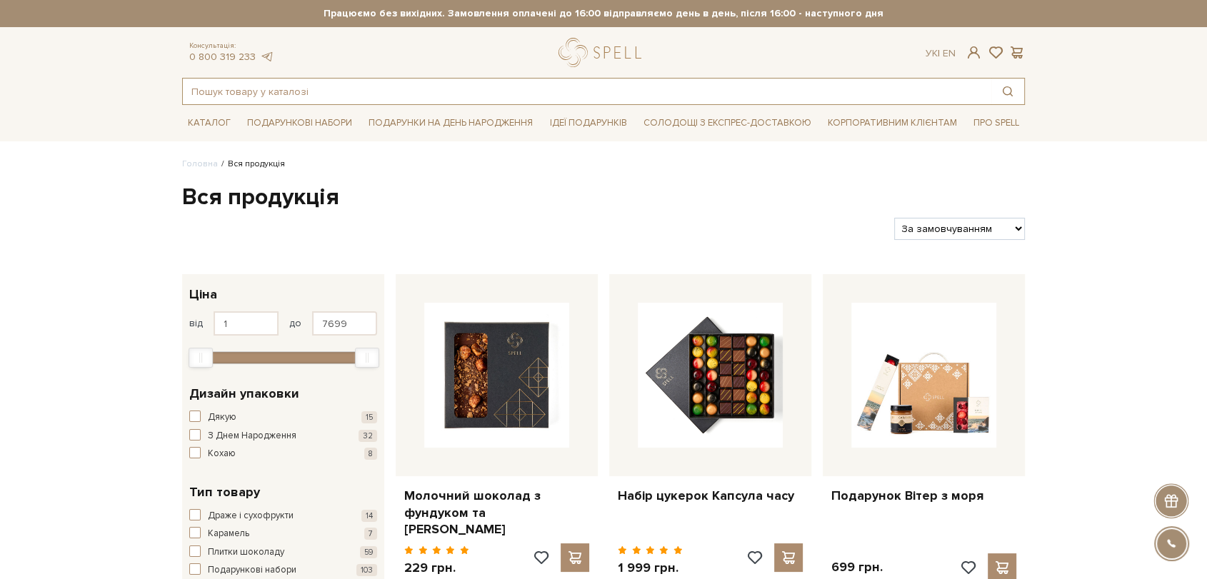
click at [424, 86] on input "text" at bounding box center [587, 92] width 808 height 26
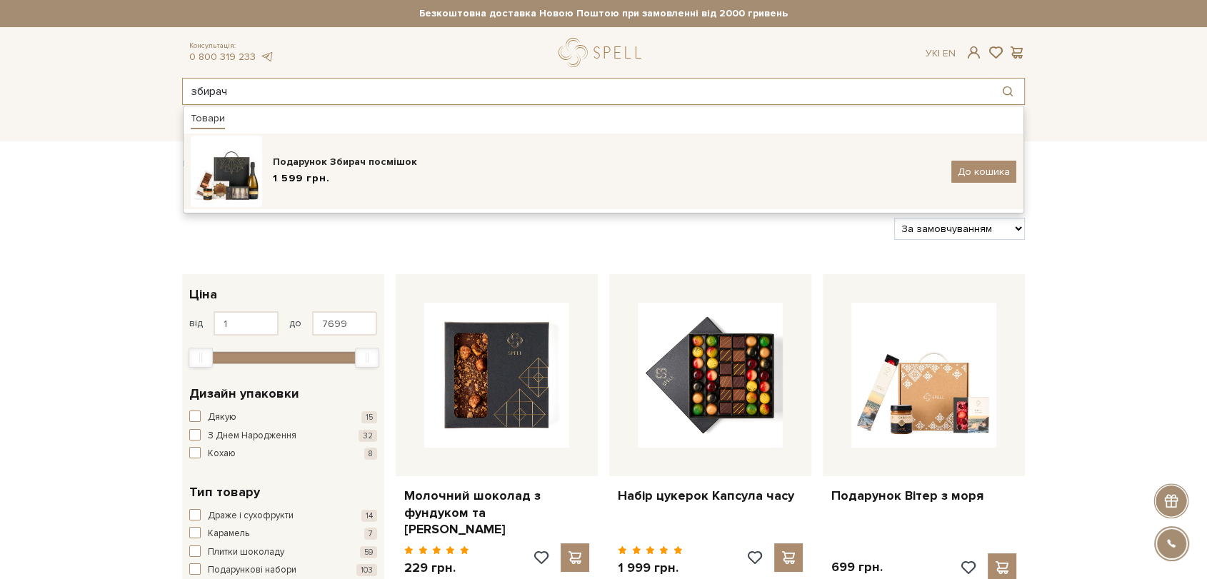
type input "збирач"
click at [368, 164] on div "Подарунок Збирач посмішок" at bounding box center [607, 162] width 668 height 14
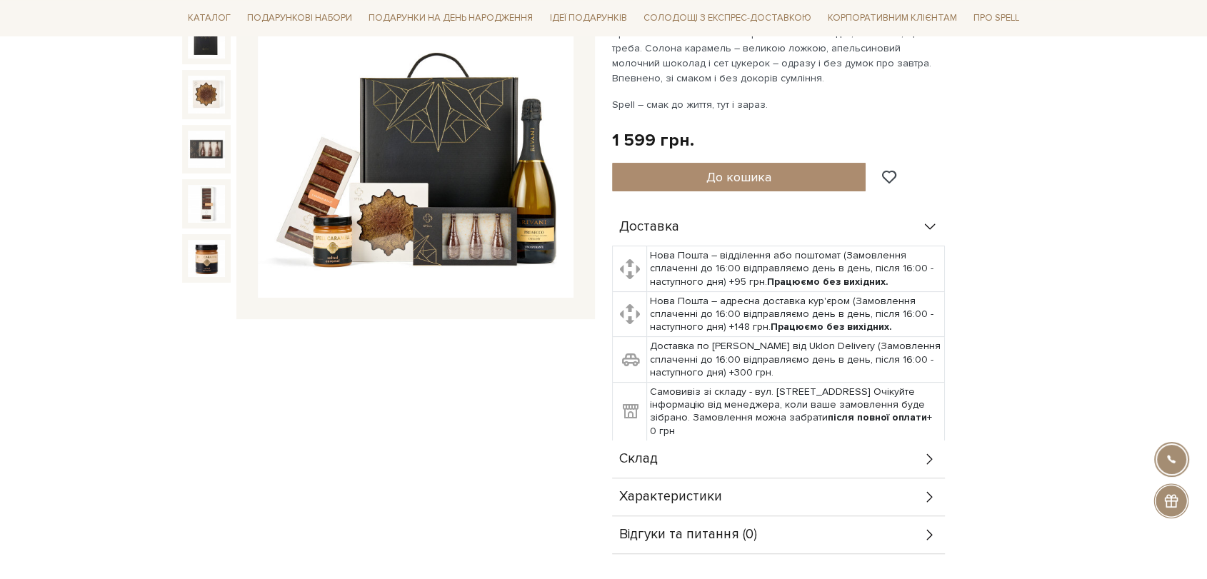
scroll to position [79, 0]
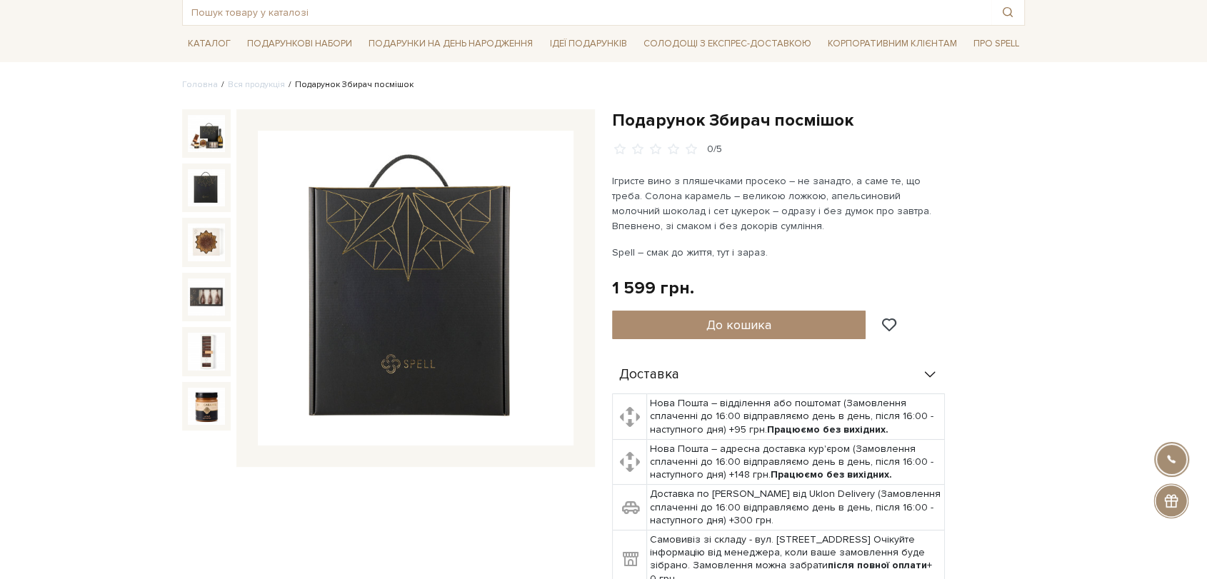
click at [201, 182] on img at bounding box center [206, 187] width 37 height 37
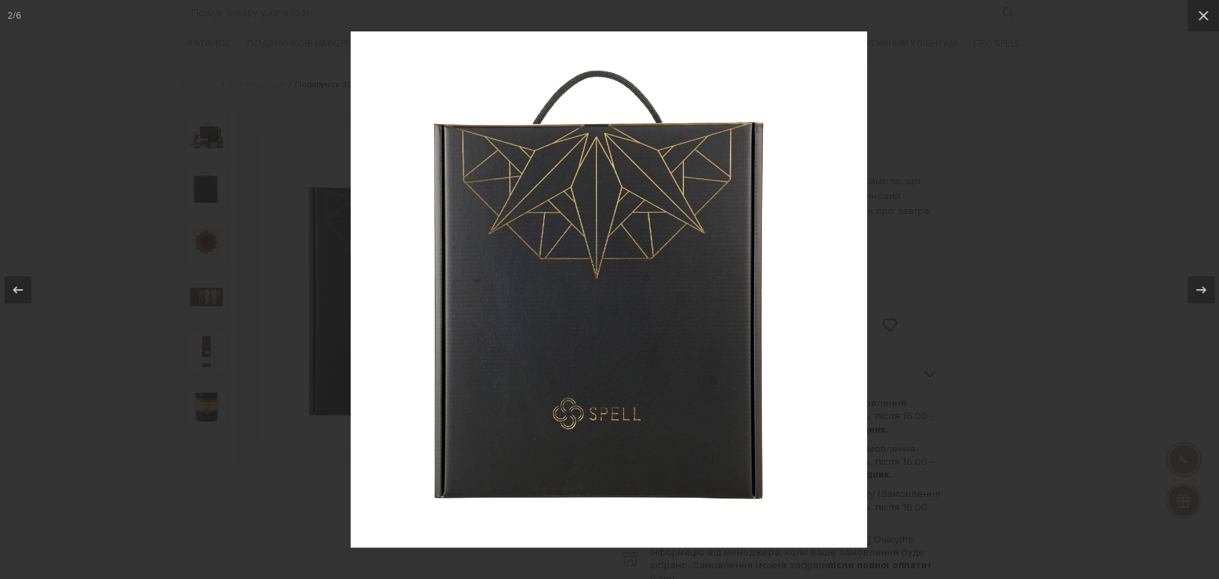
click at [346, 41] on div at bounding box center [609, 289] width 1219 height 579
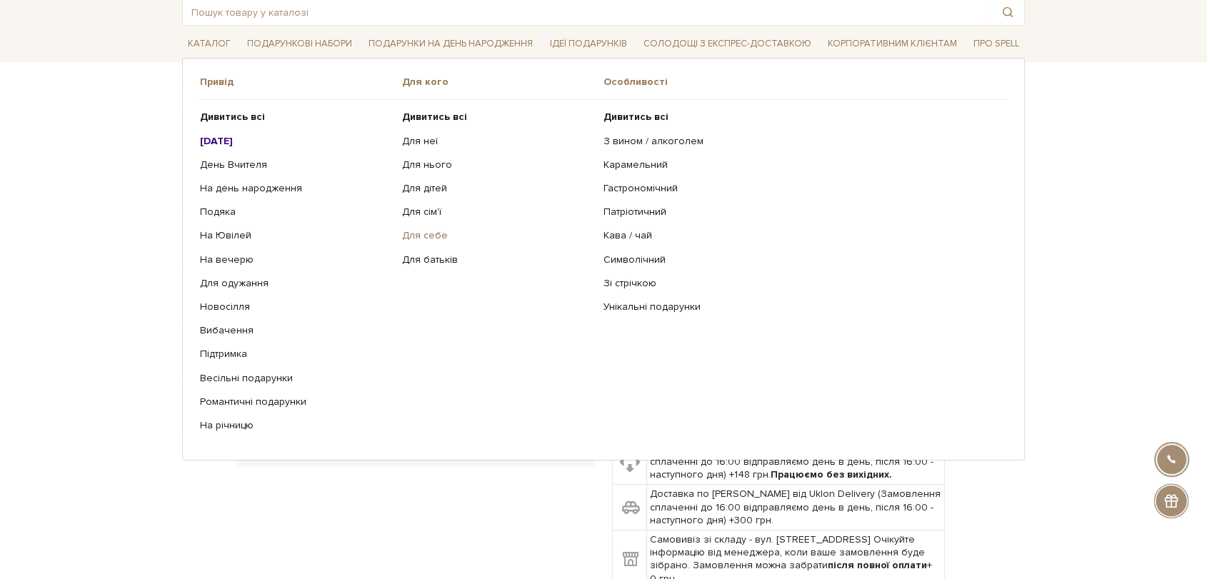
click at [449, 241] on link "Для себе" at bounding box center [497, 235] width 191 height 13
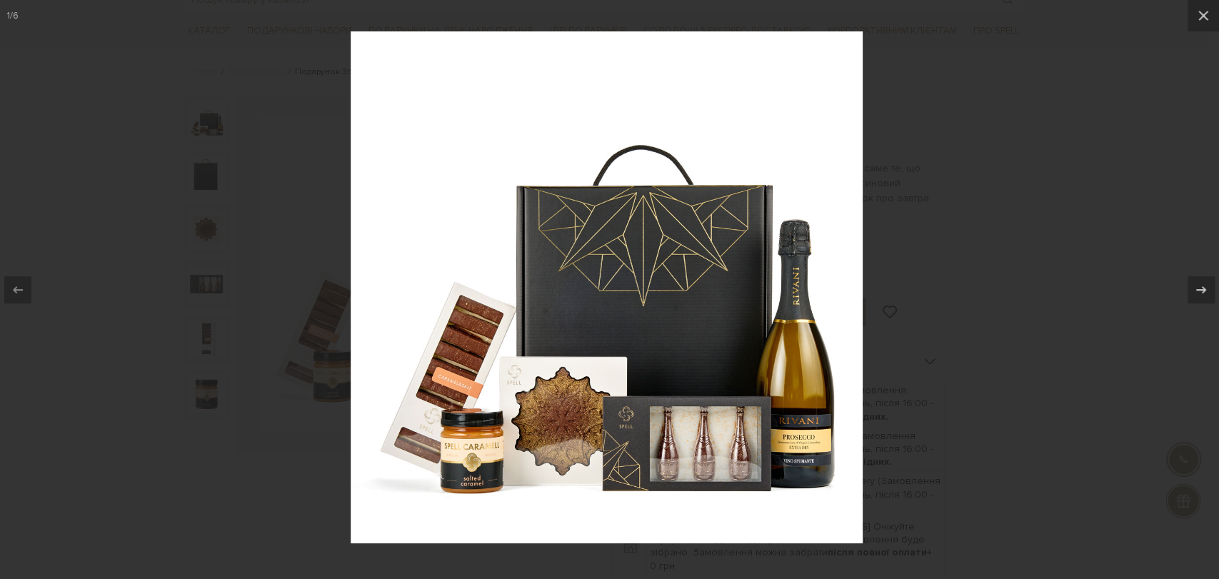
scroll to position [79, 0]
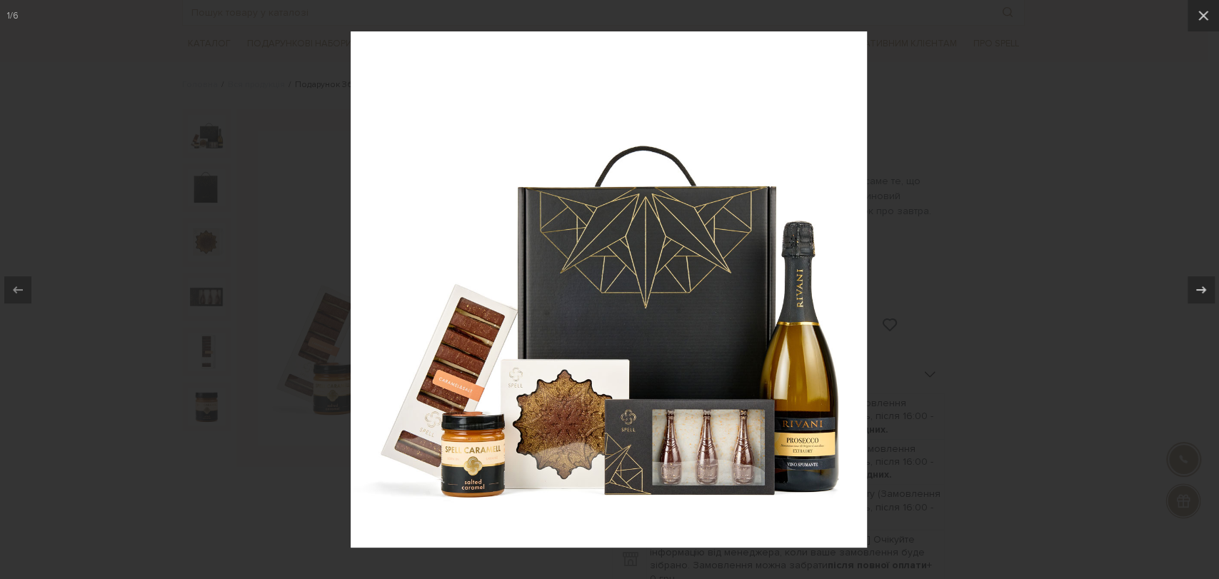
click at [139, 439] on div at bounding box center [609, 289] width 1219 height 579
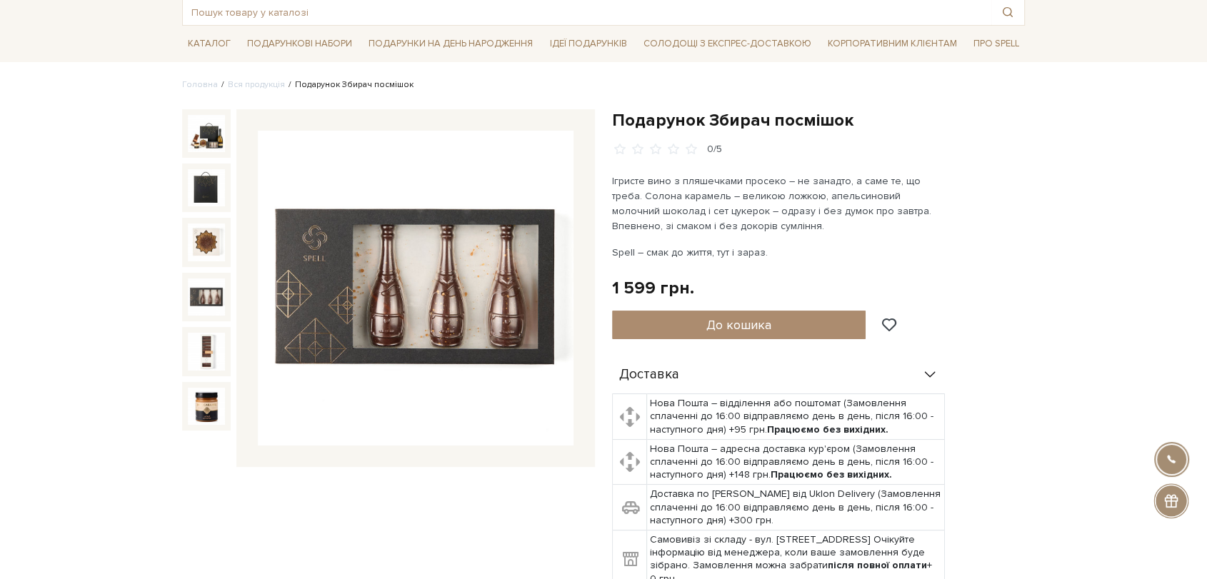
click at [201, 292] on img at bounding box center [206, 296] width 37 height 37
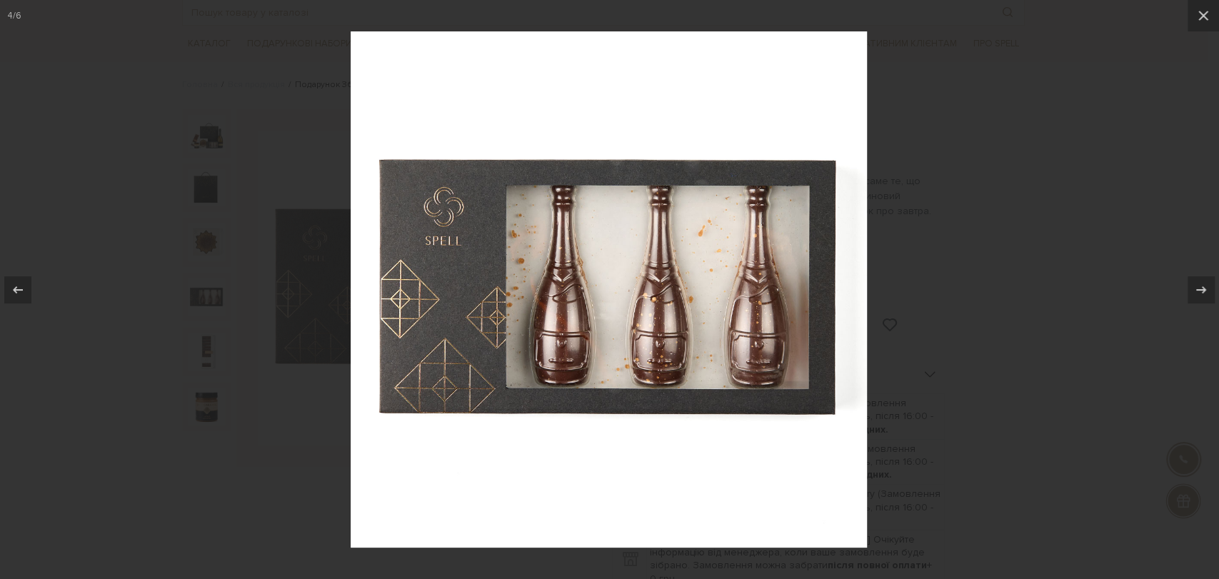
click at [988, 122] on div at bounding box center [609, 289] width 1219 height 579
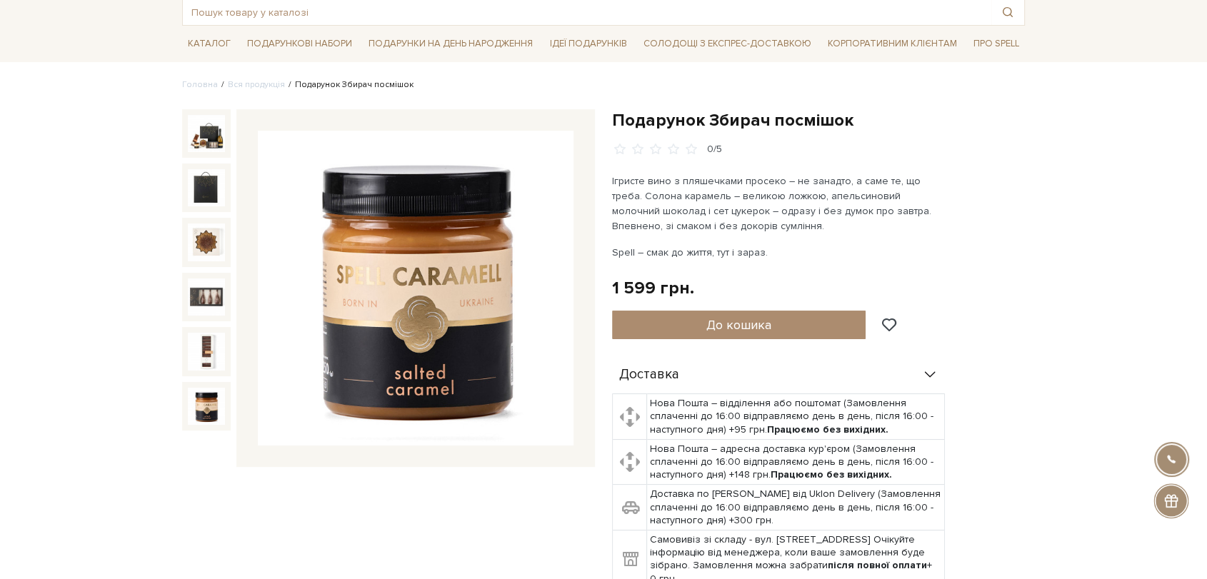
click at [387, 273] on img at bounding box center [416, 289] width 316 height 316
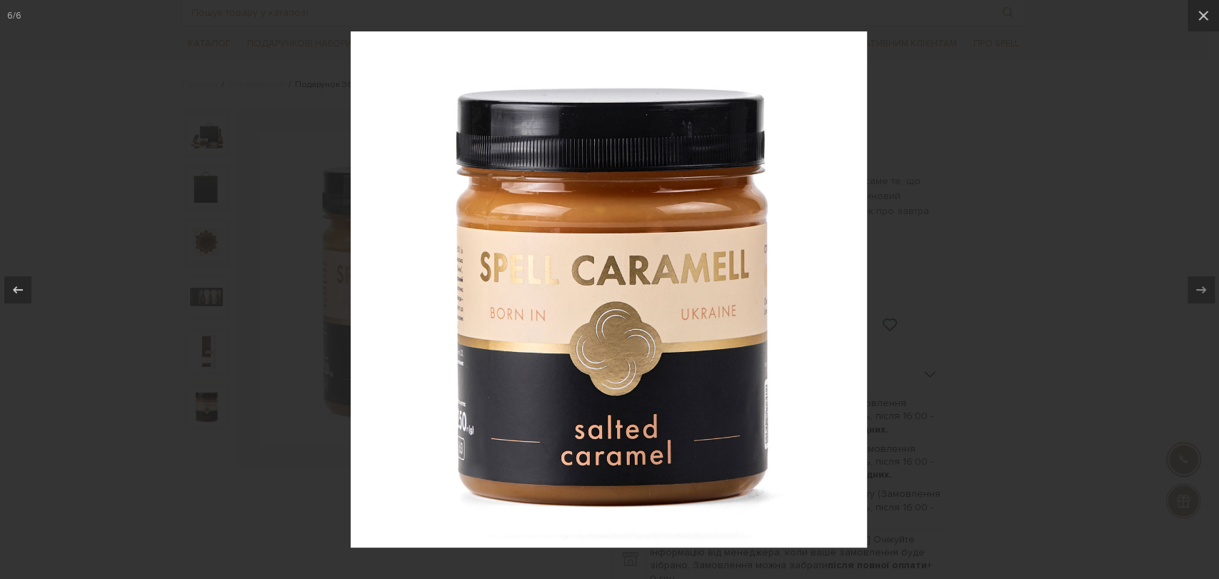
click at [932, 121] on div at bounding box center [609, 289] width 1219 height 579
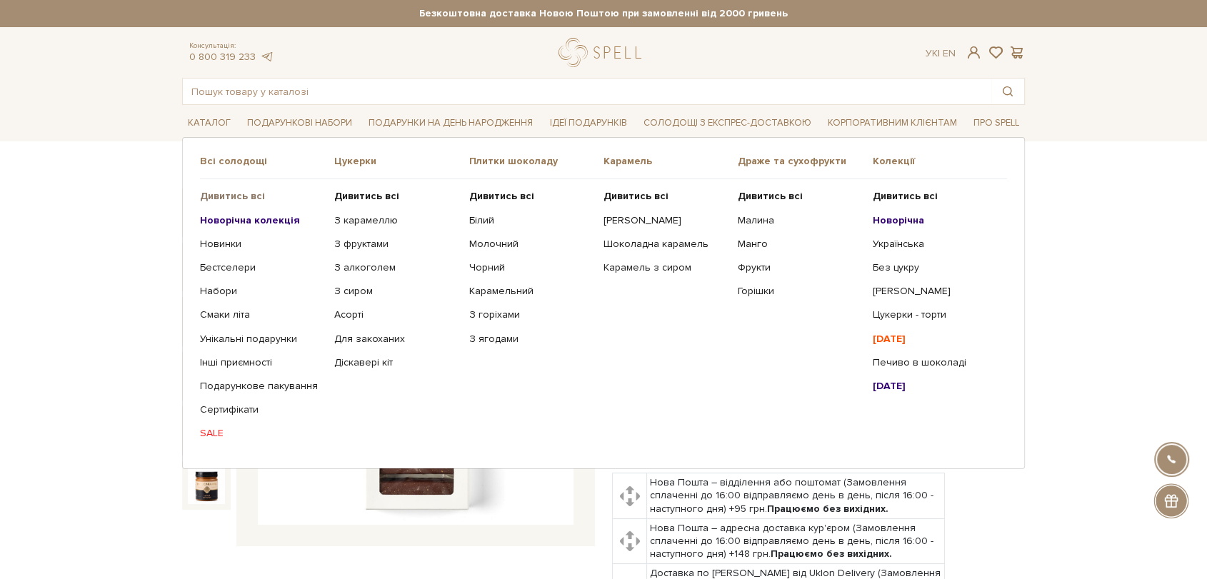
click at [232, 192] on b "Дивитись всі" at bounding box center [232, 196] width 65 height 12
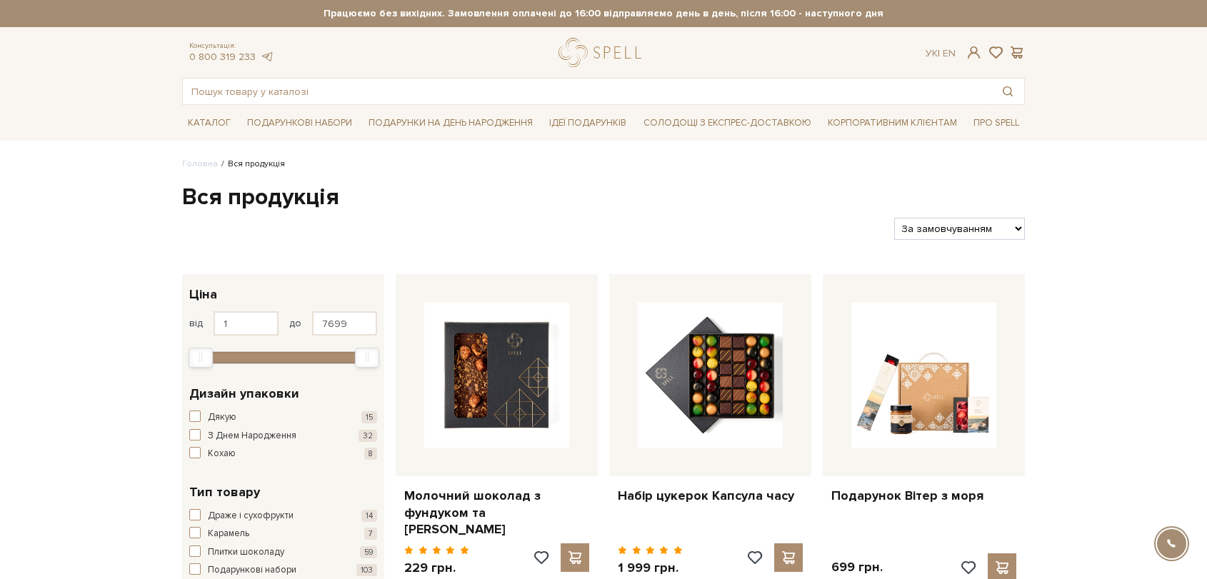
click at [975, 222] on select "За замовчуванням За Ціною (зростання) За Ціною (зменшення) Новинки За популярні…" at bounding box center [959, 229] width 131 height 22
select select "[URL][DOMAIN_NAME]"
click at [894, 218] on select "За замовчуванням За Ціною (зростання) За Ціною (зменшення) Новинки За популярні…" at bounding box center [959, 229] width 131 height 22
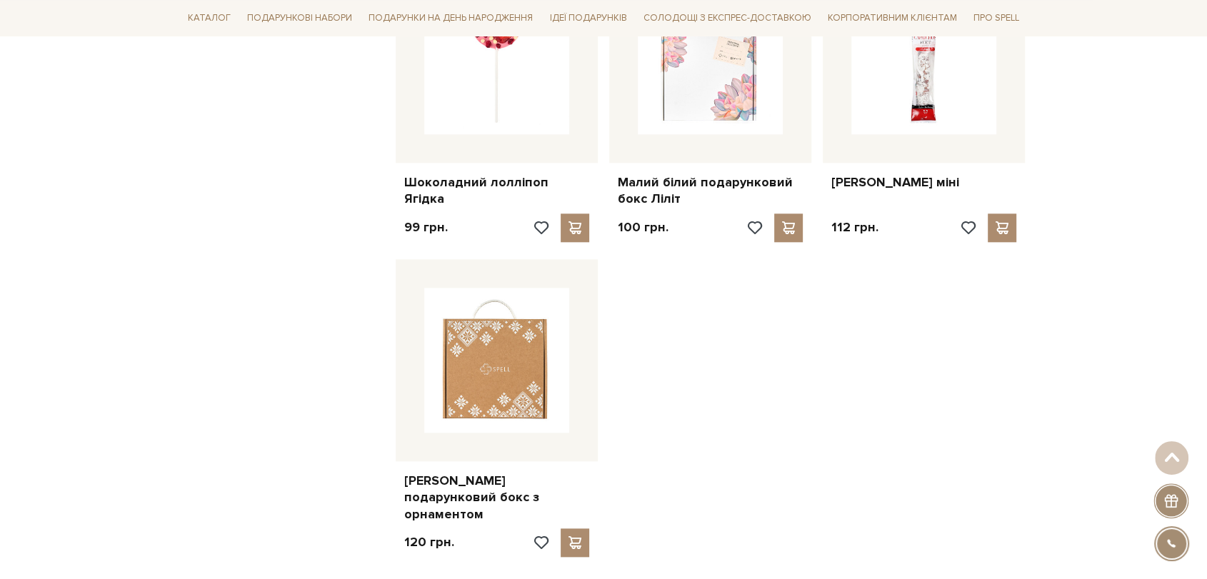
scroll to position [1507, 0]
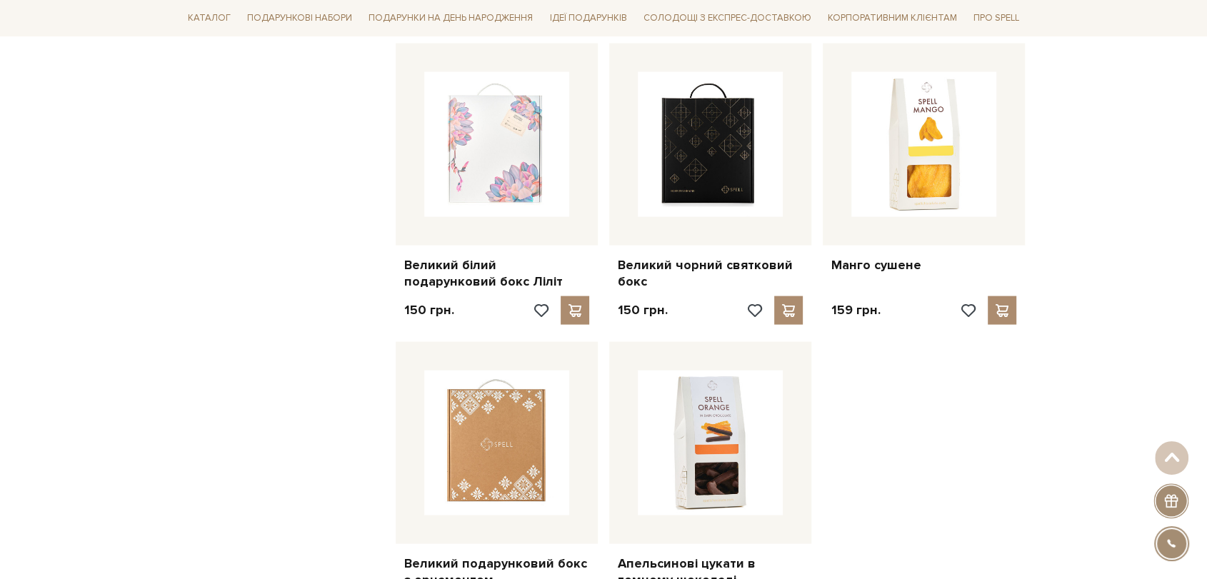
scroll to position [2936, 0]
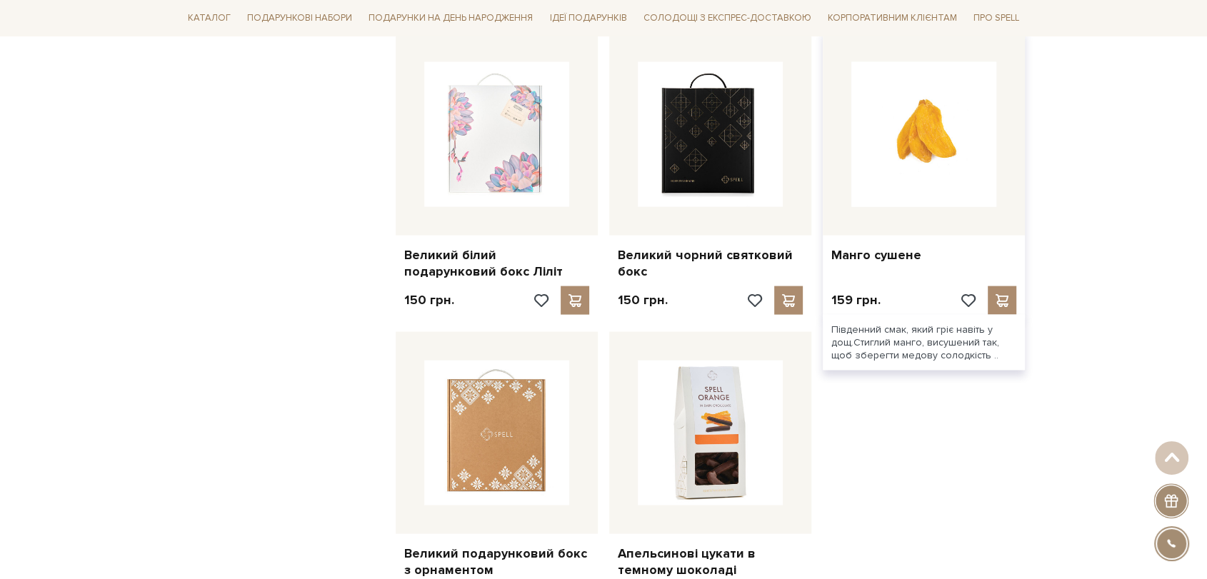
click at [928, 171] on img at bounding box center [923, 134] width 145 height 145
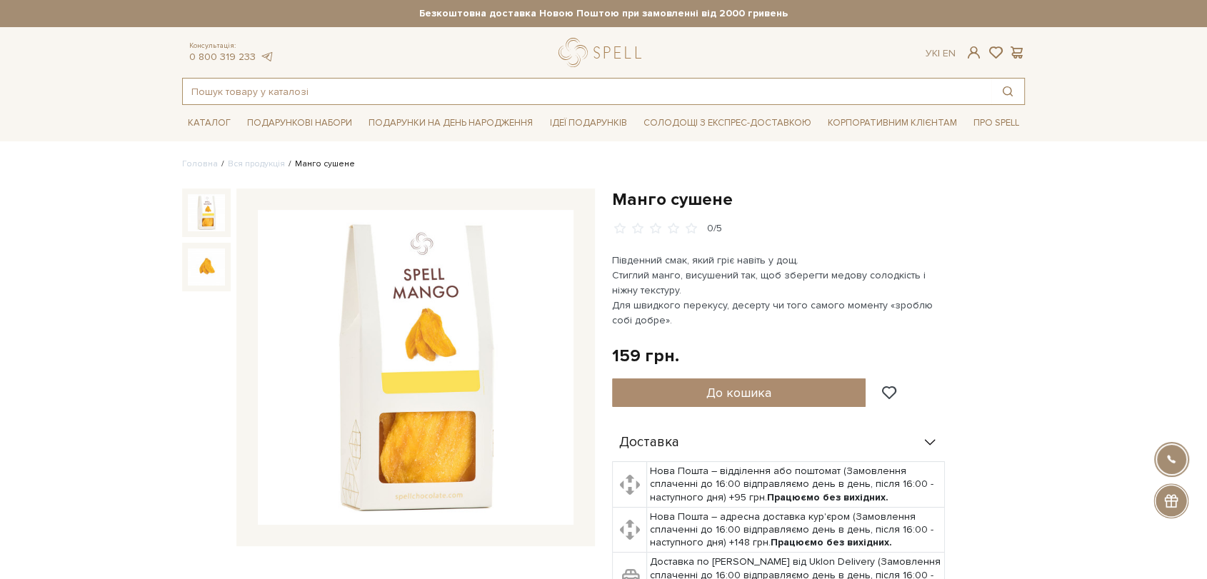
click at [305, 102] on input "text" at bounding box center [587, 92] width 808 height 26
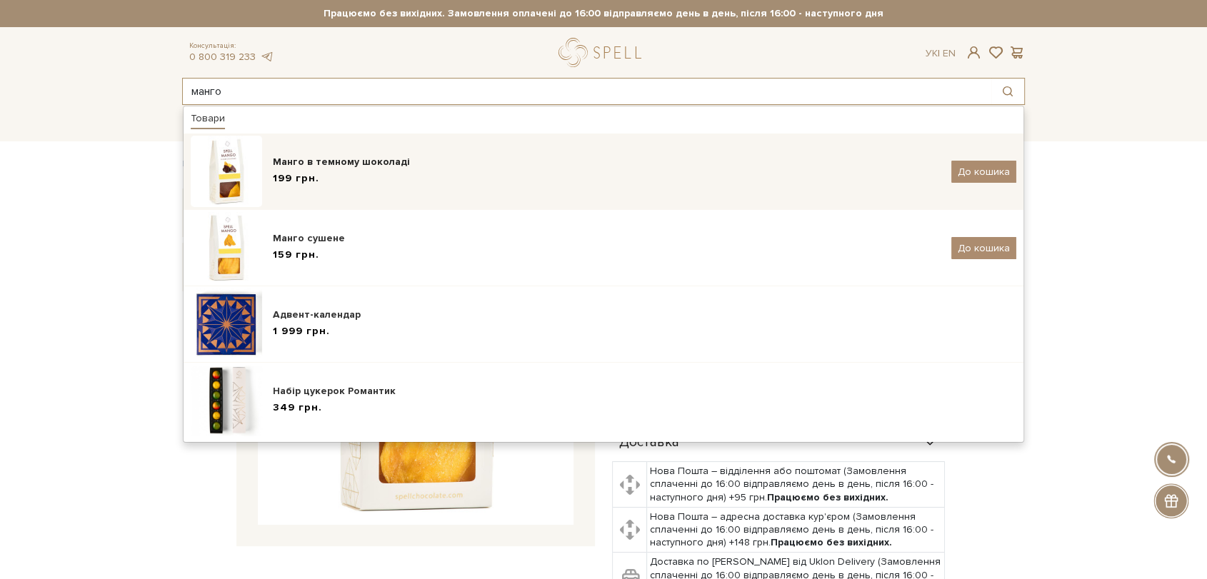
type input "манго"
click at [423, 156] on div "Манго в темному шоколаді" at bounding box center [607, 162] width 668 height 14
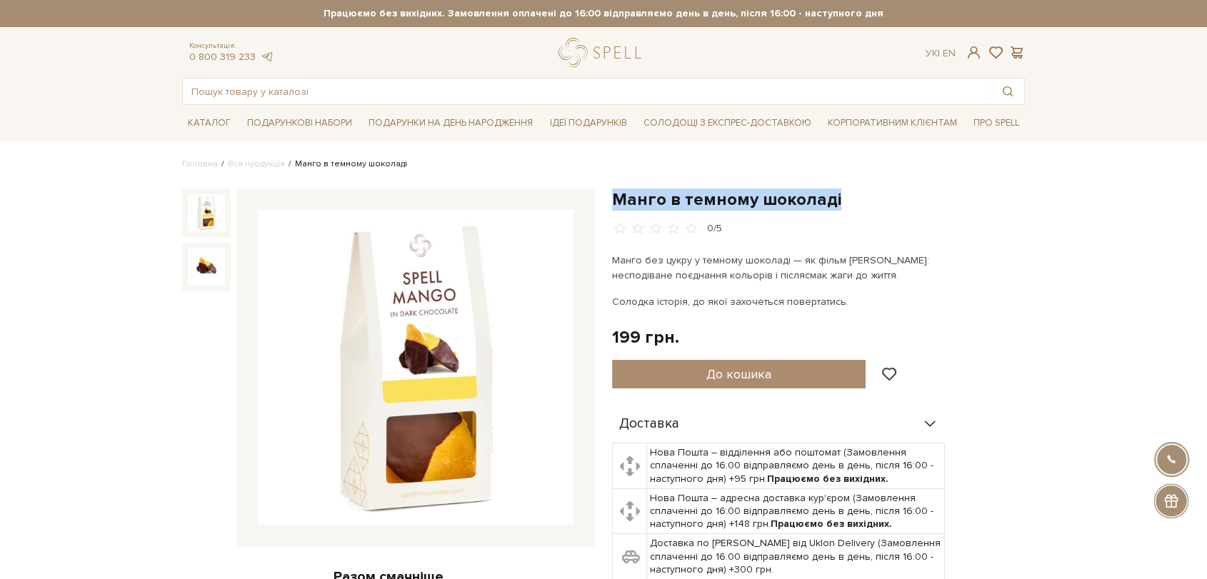
drag, startPoint x: 613, startPoint y: 198, endPoint x: 844, endPoint y: 196, distance: 230.7
click at [844, 196] on h1 "Манго в темному шоколаді" at bounding box center [818, 200] width 413 height 22
copy h1 "Манго в темному шоколаді"
click at [209, 99] on input "text" at bounding box center [587, 92] width 808 height 26
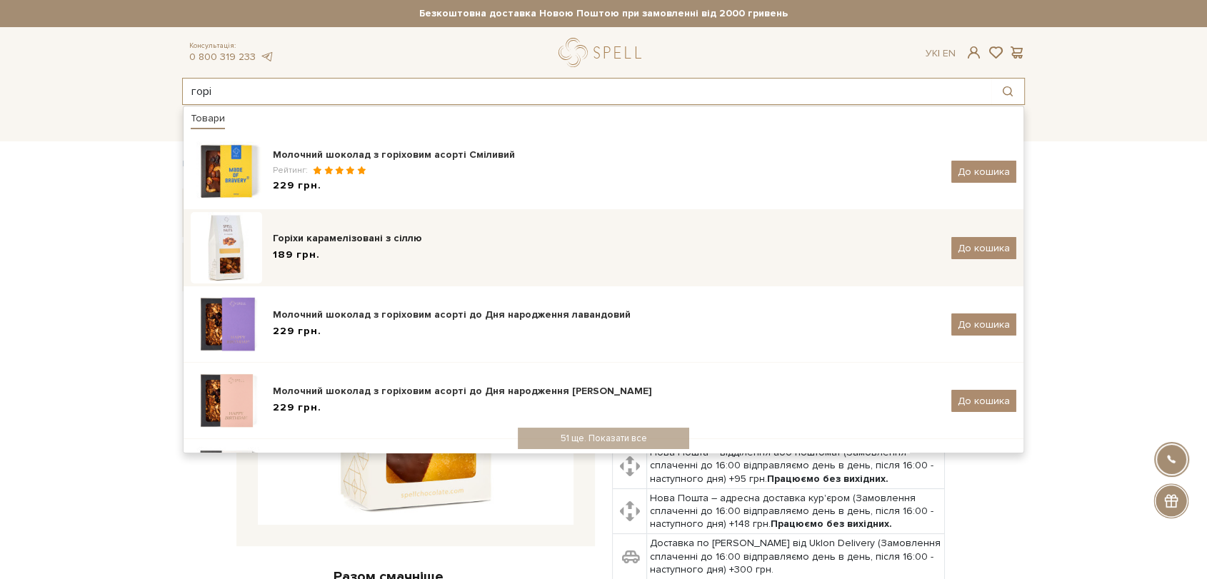
type input "горі"
click at [406, 233] on div "Горіхи карамелізовані з сіллю" at bounding box center [607, 238] width 668 height 14
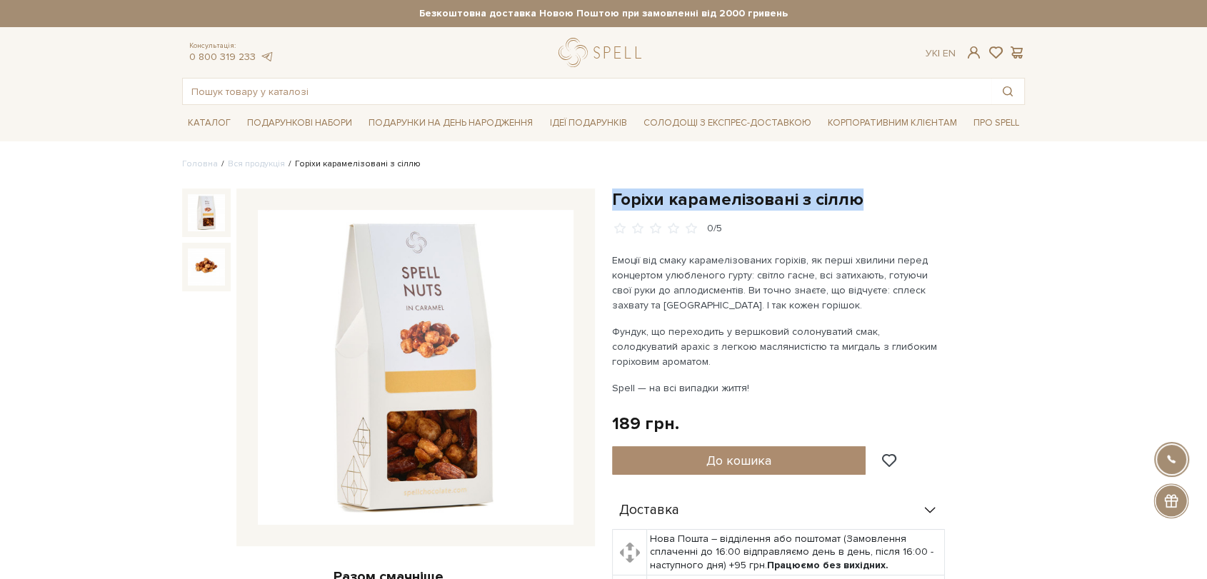
drag, startPoint x: 608, startPoint y: 195, endPoint x: 929, endPoint y: 191, distance: 320.6
click at [929, 191] on div "Горіхи карамелізовані з сіллю 0/5 Емоції від смаку карамелізованих горіхів, як …" at bounding box center [818, 551] width 430 height 724
copy h1 "Горіхи карамелізовані з сіллю"
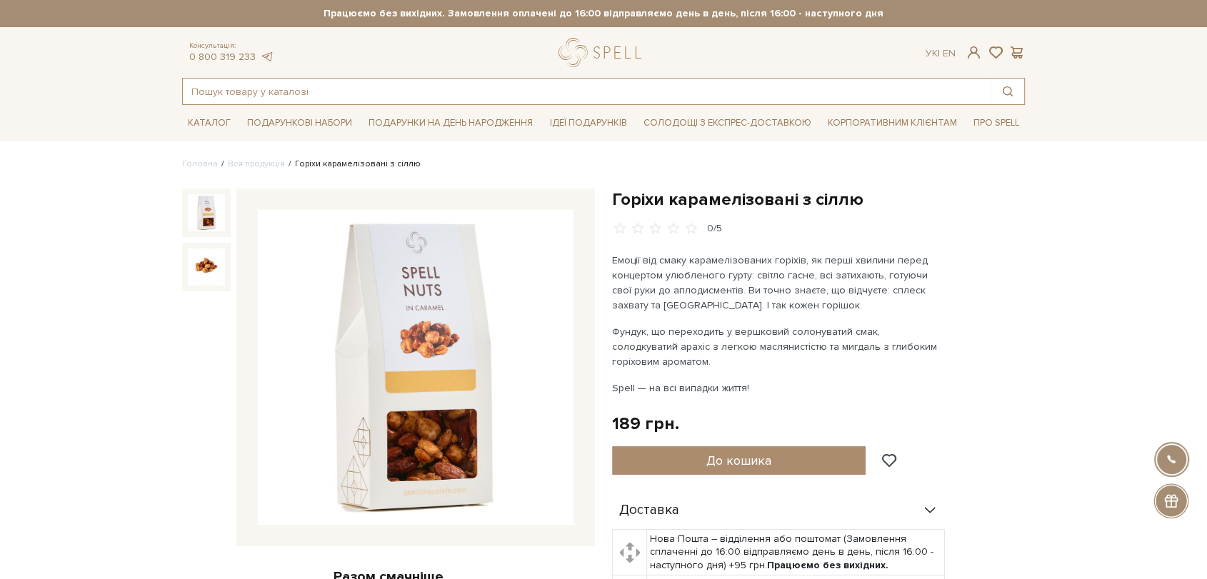
click at [419, 95] on input "text" at bounding box center [587, 92] width 808 height 26
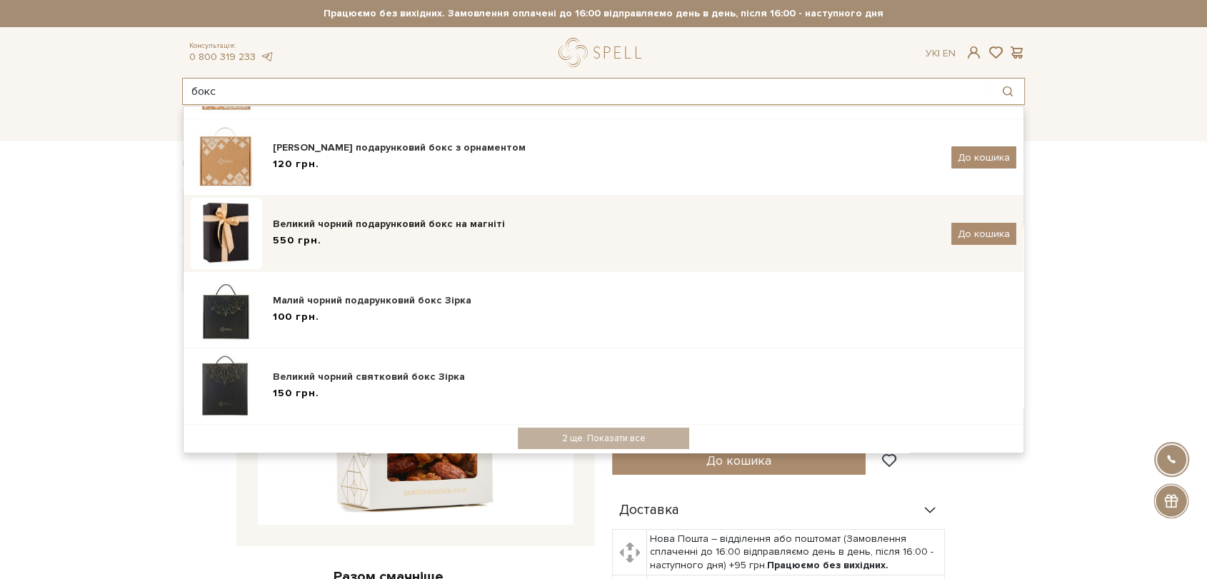
scroll to position [245, 0]
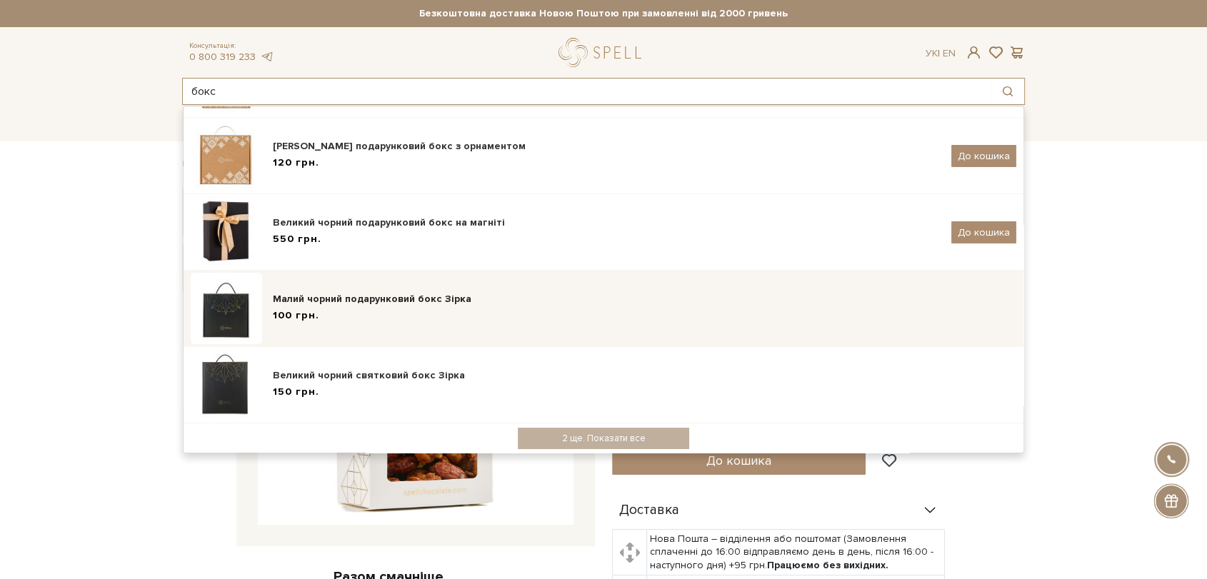
type input "бокс"
click at [363, 298] on div "Малий чорний подарунковий бокс Зірка" at bounding box center [644, 299] width 743 height 14
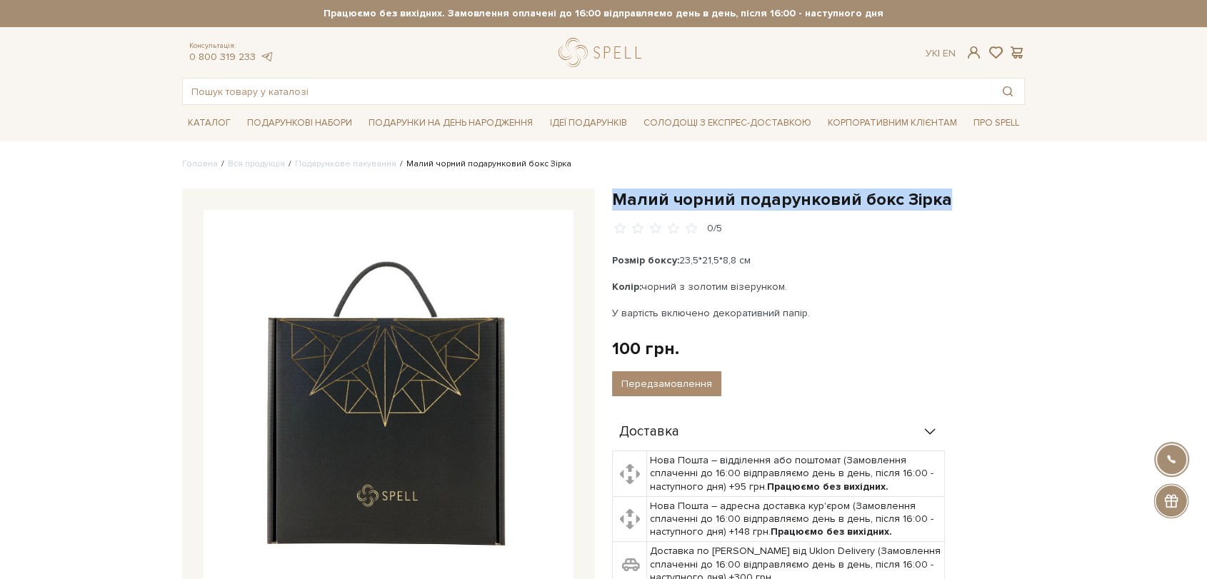
drag, startPoint x: 616, startPoint y: 191, endPoint x: 939, endPoint y: 192, distance: 322.8
click at [939, 192] on h1 "Малий чорний подарунковий бокс Зірка" at bounding box center [818, 200] width 413 height 22
copy h1 "Малий чорний подарунковий бокс Зірка"
drag, startPoint x: 611, startPoint y: 259, endPoint x: 807, endPoint y: 310, distance: 202.1
click at [807, 310] on div "Малий чорний подарунковий бокс Зірка 0/5 Розмір боксу: 23,5*21,5*8,8 см Колір: …" at bounding box center [818, 437] width 430 height 496
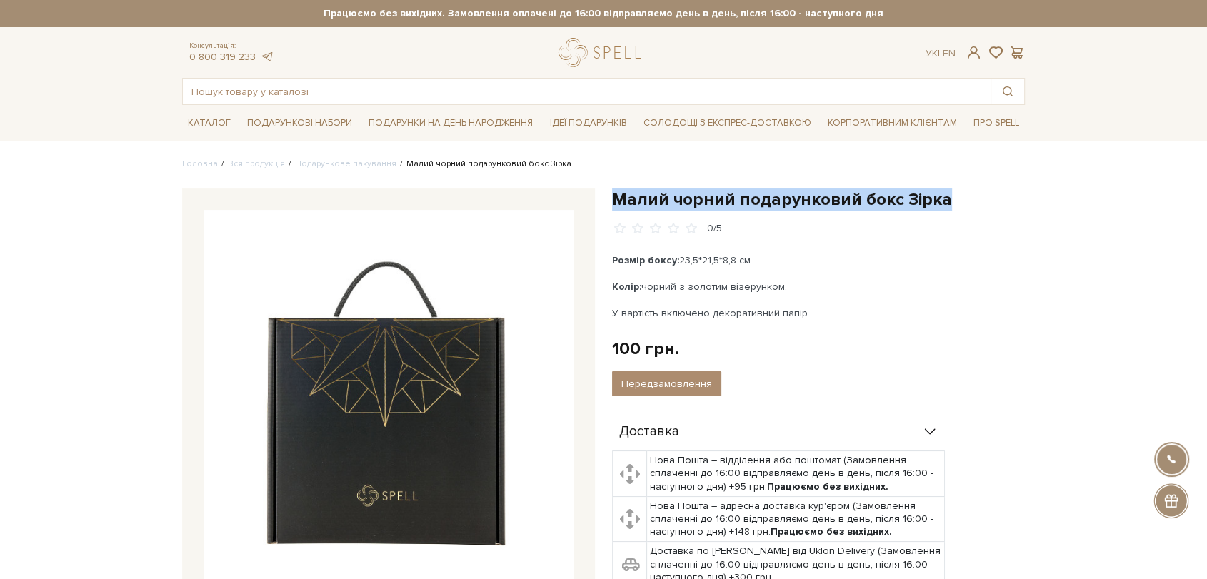
copy div "Розмір боксу: 23,5*21,5*8,8 см Колір: чорний з золотим візерунком. У вартість в…"
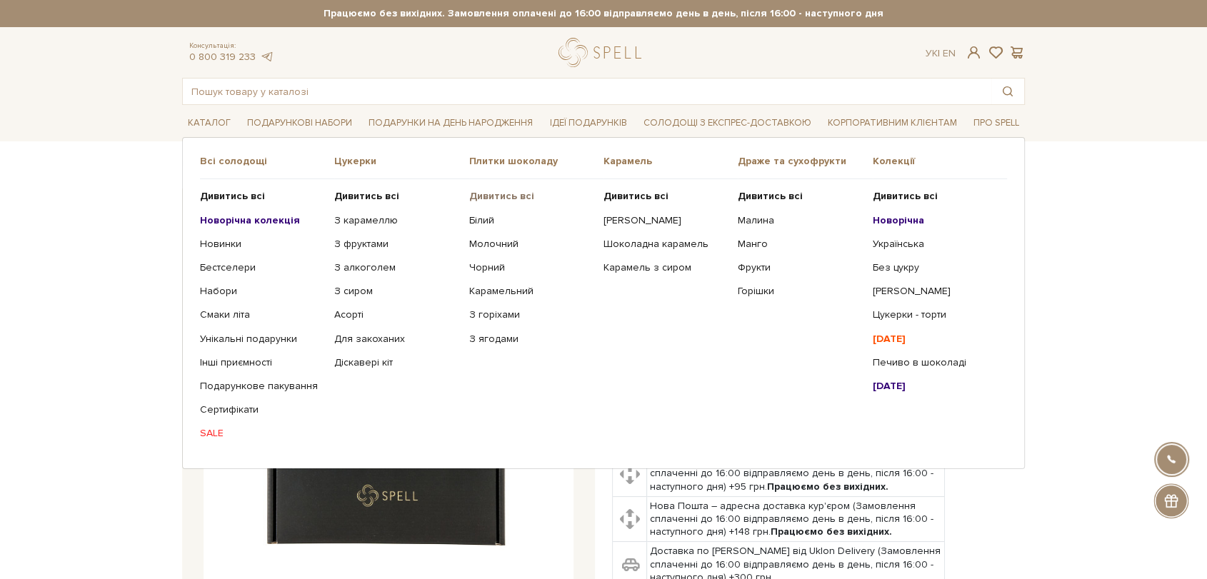
click at [505, 201] on b "Дивитись всі" at bounding box center [501, 196] width 65 height 12
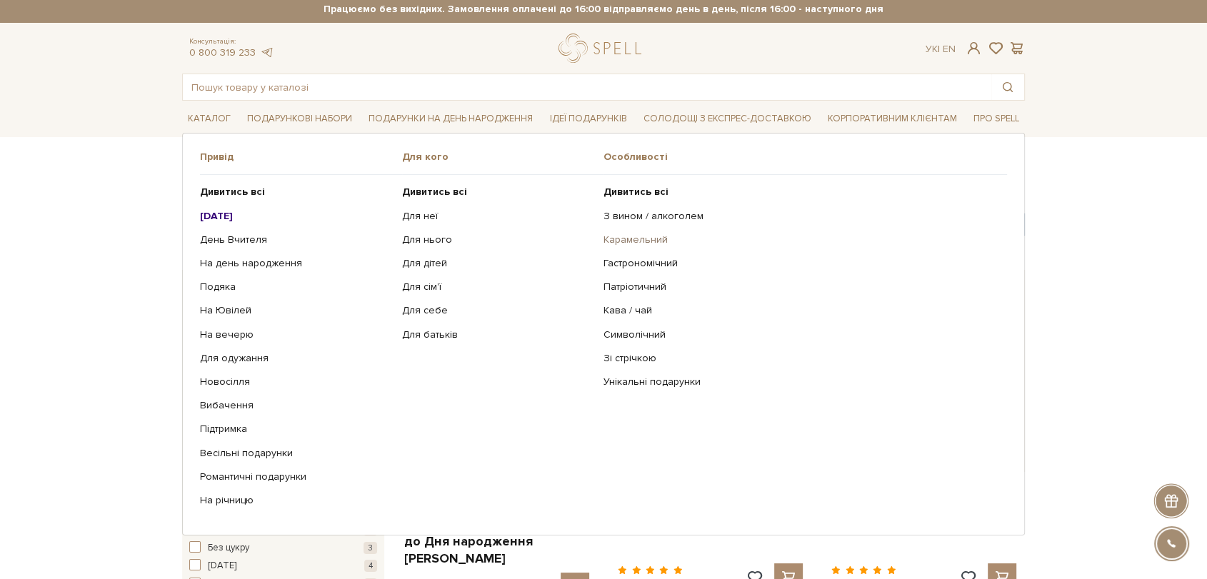
scroll to position [159, 0]
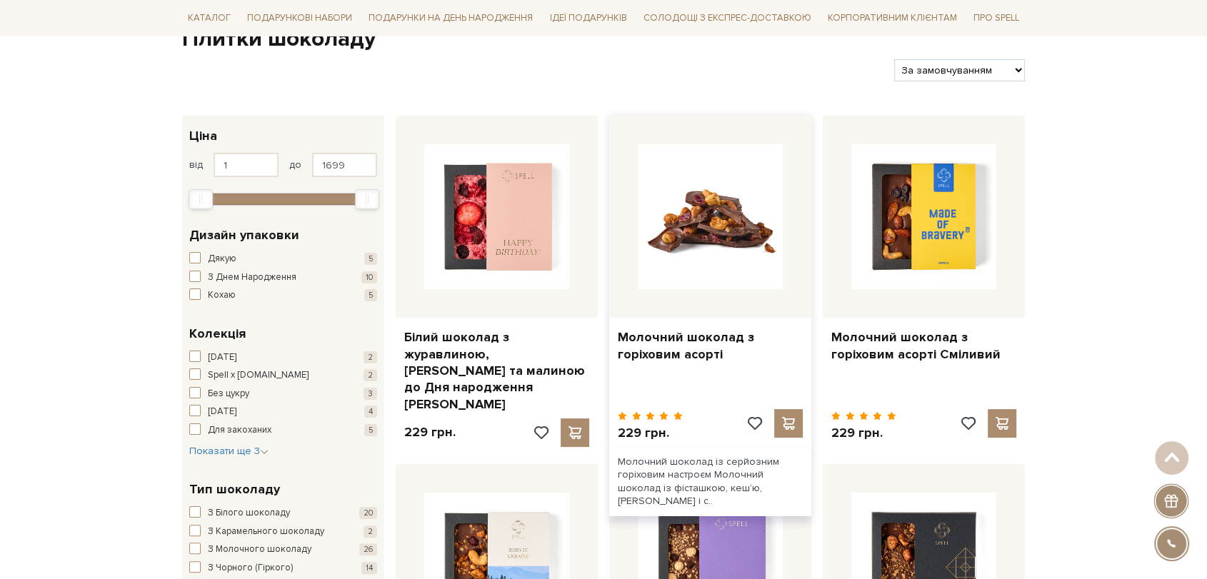
click at [708, 169] on img at bounding box center [710, 216] width 145 height 145
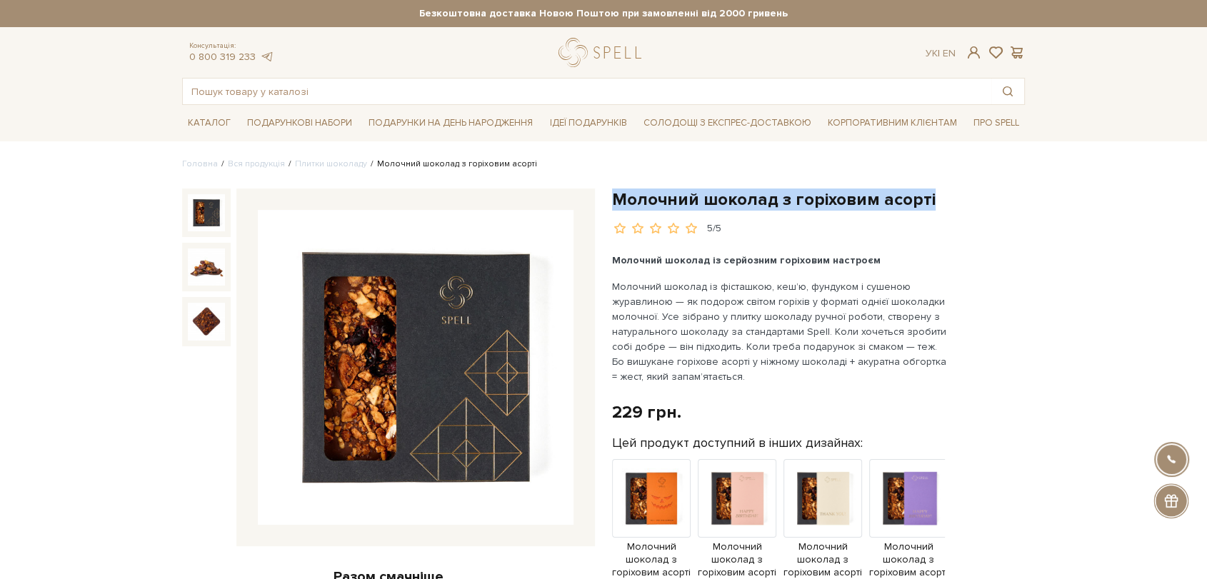
drag, startPoint x: 616, startPoint y: 194, endPoint x: 1037, endPoint y: 179, distance: 420.9
copy h1 "Молочний шоколад з горіховим асорті"
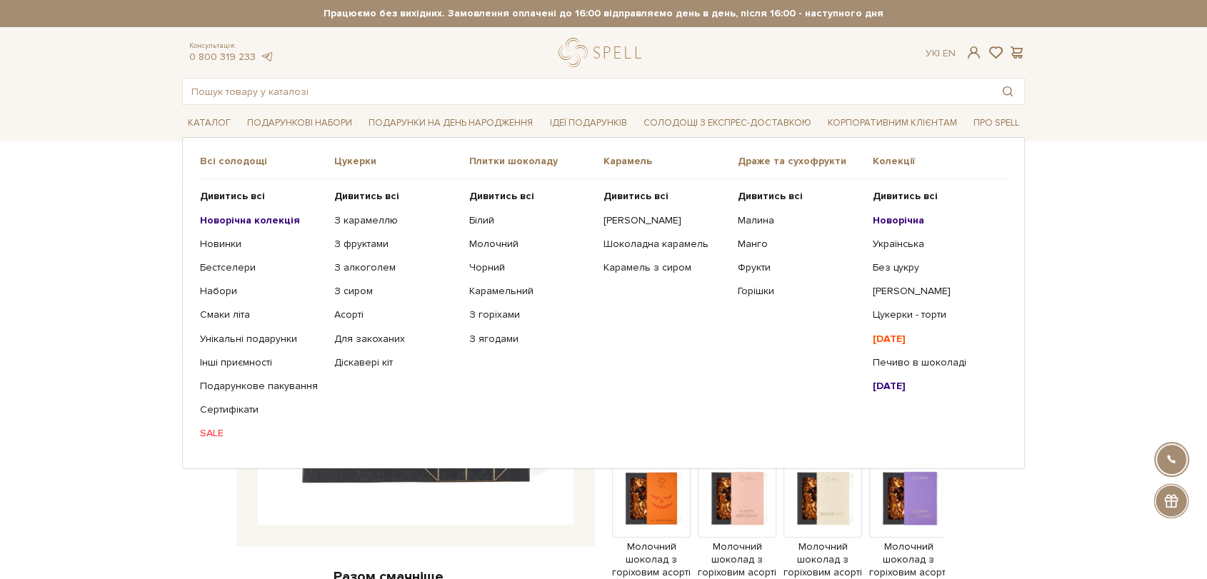
click at [237, 186] on ul "Дивитись всі Новорічна колекція Новинки Бестселери Набори SALE" at bounding box center [267, 314] width 134 height 271
click at [239, 194] on b "Дивитись всі" at bounding box center [232, 196] width 65 height 12
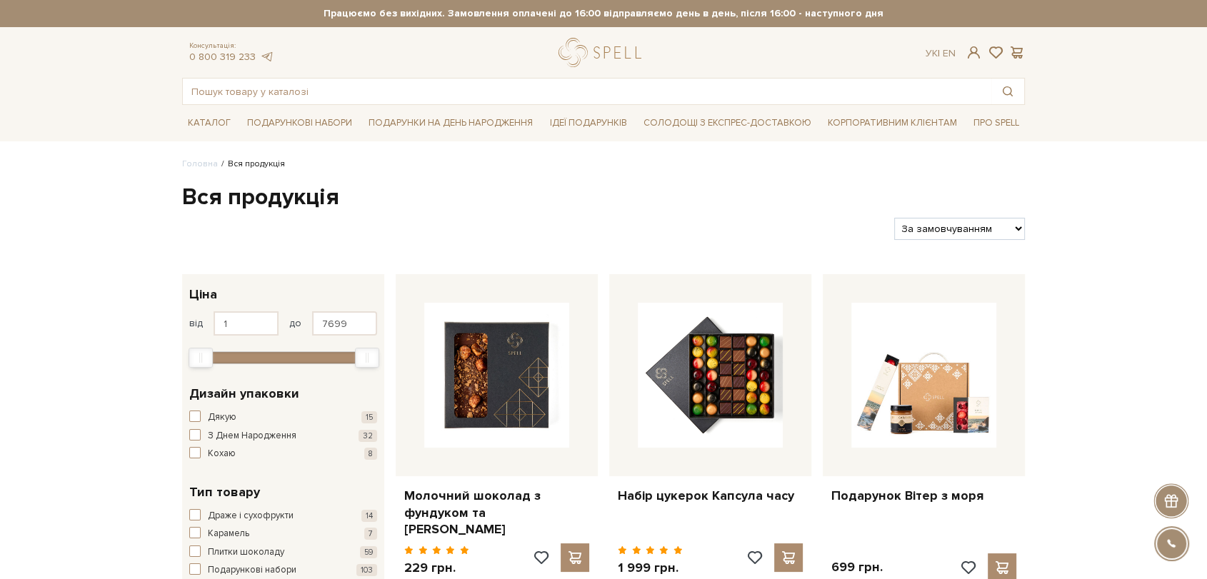
click at [960, 221] on select "За замовчуванням За Ціною (зростання) За Ціною (зменшення) Новинки За популярні…" at bounding box center [959, 229] width 131 height 22
select select "https://spellchocolate.com/our-productions/?sort=p.price&order=ASC"
click at [894, 218] on select "За замовчуванням За Ціною (зростання) За Ціною (зменшення) Новинки За популярні…" at bounding box center [959, 229] width 131 height 22
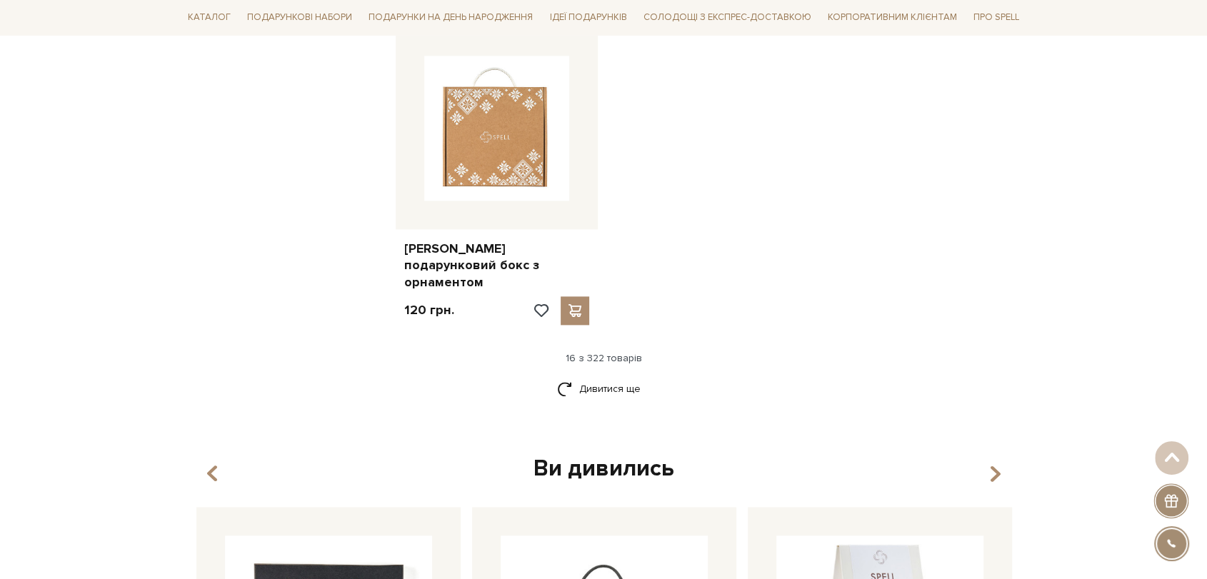
scroll to position [1745, 0]
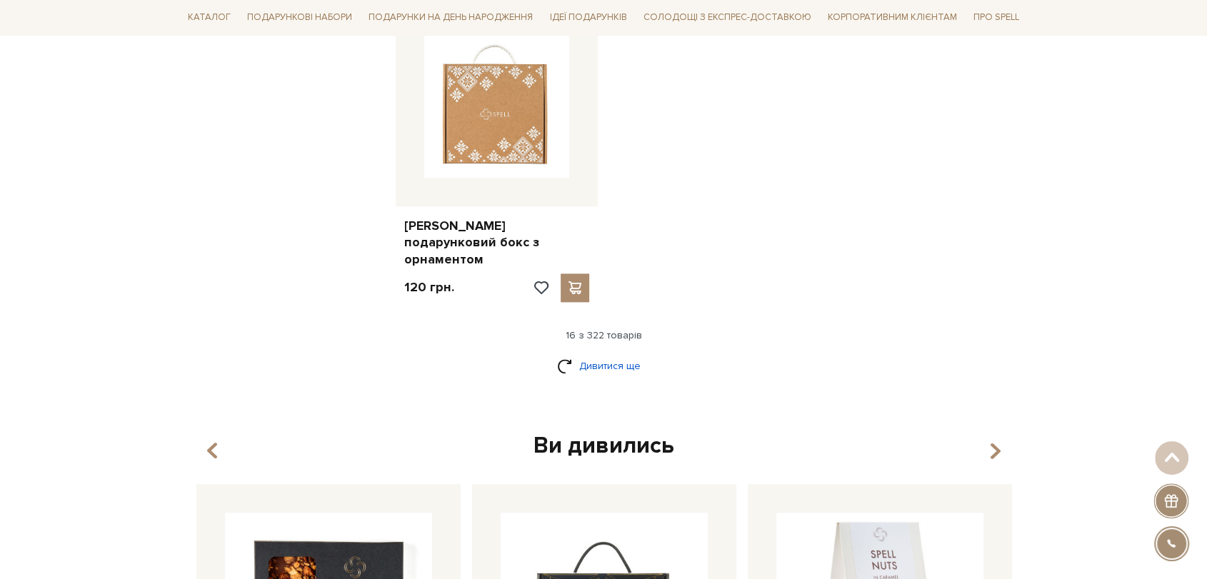
click at [616, 353] on link "Дивитися ще" at bounding box center [603, 365] width 93 height 25
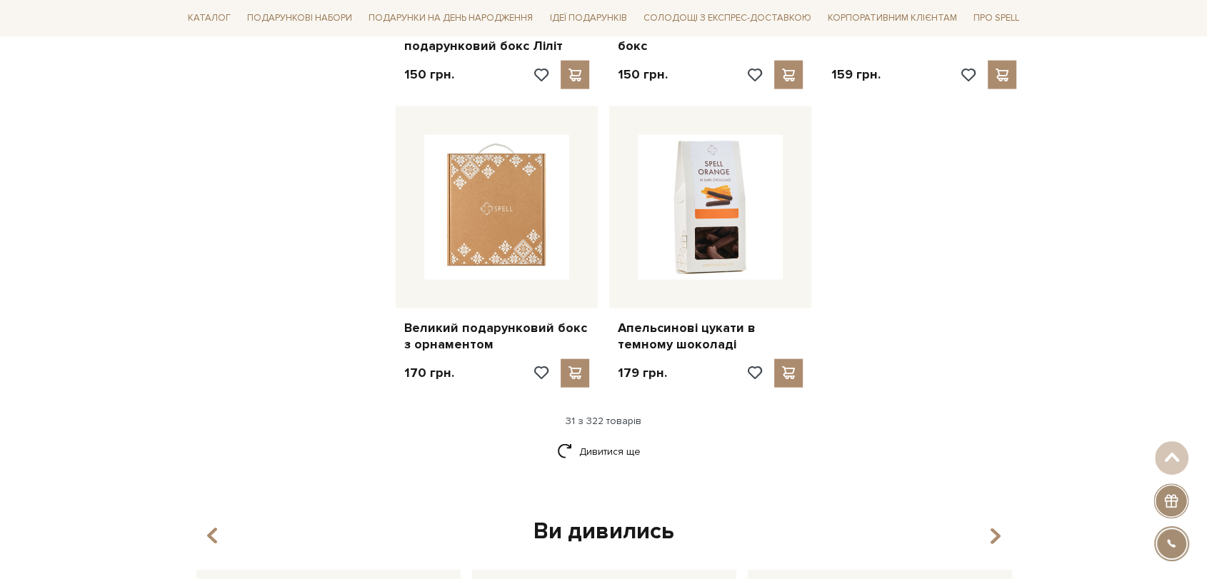
scroll to position [3173, 0]
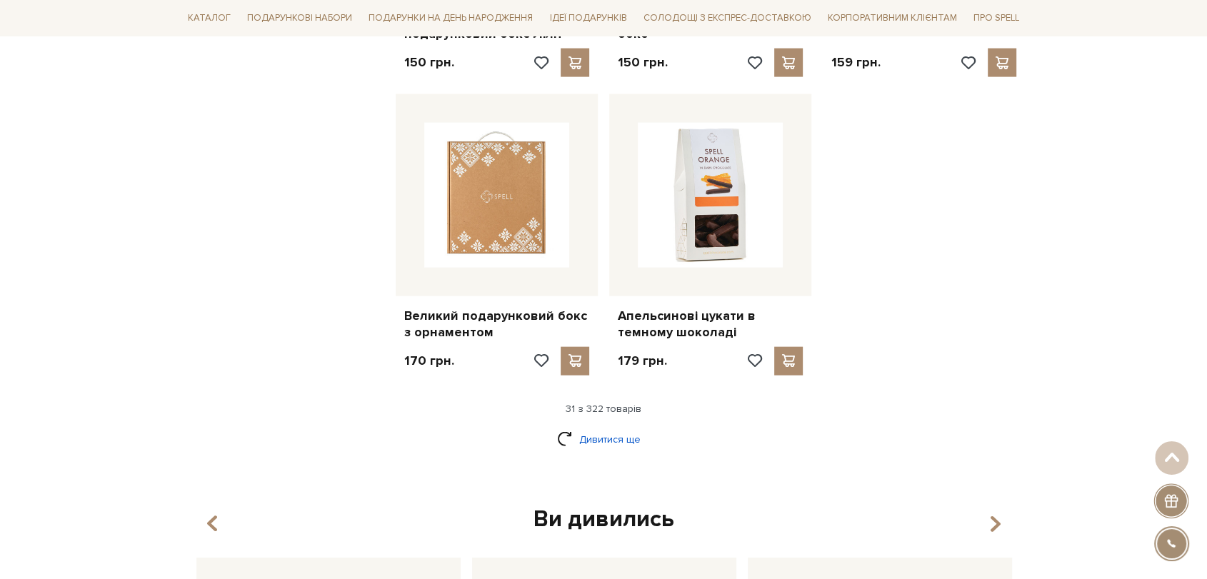
click at [624, 427] on link "Дивитися ще" at bounding box center [603, 439] width 93 height 25
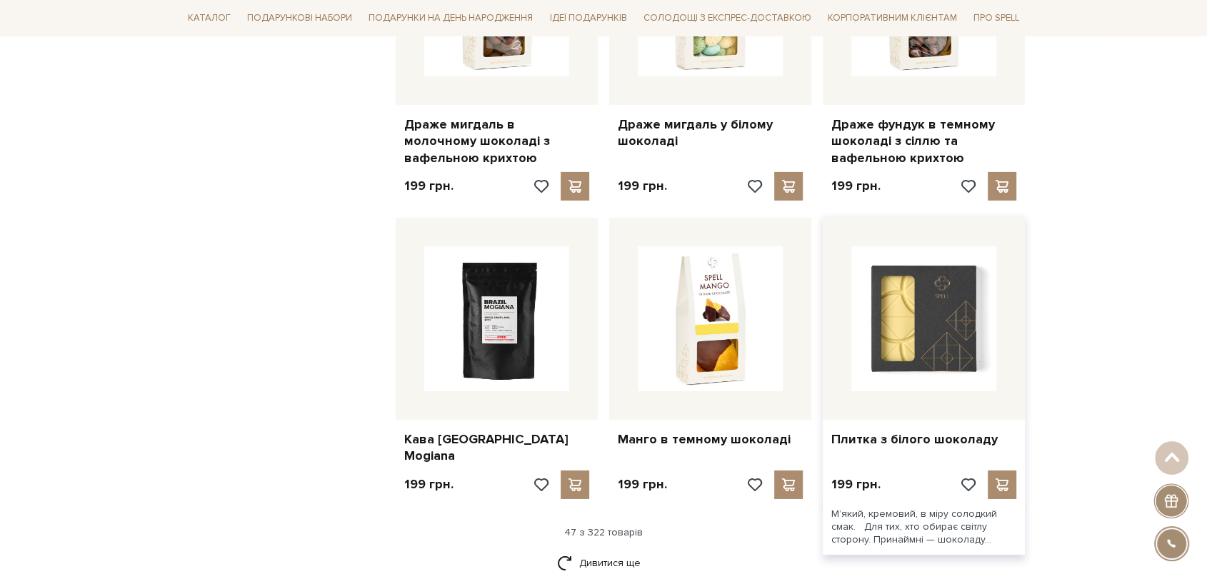
scroll to position [4681, 0]
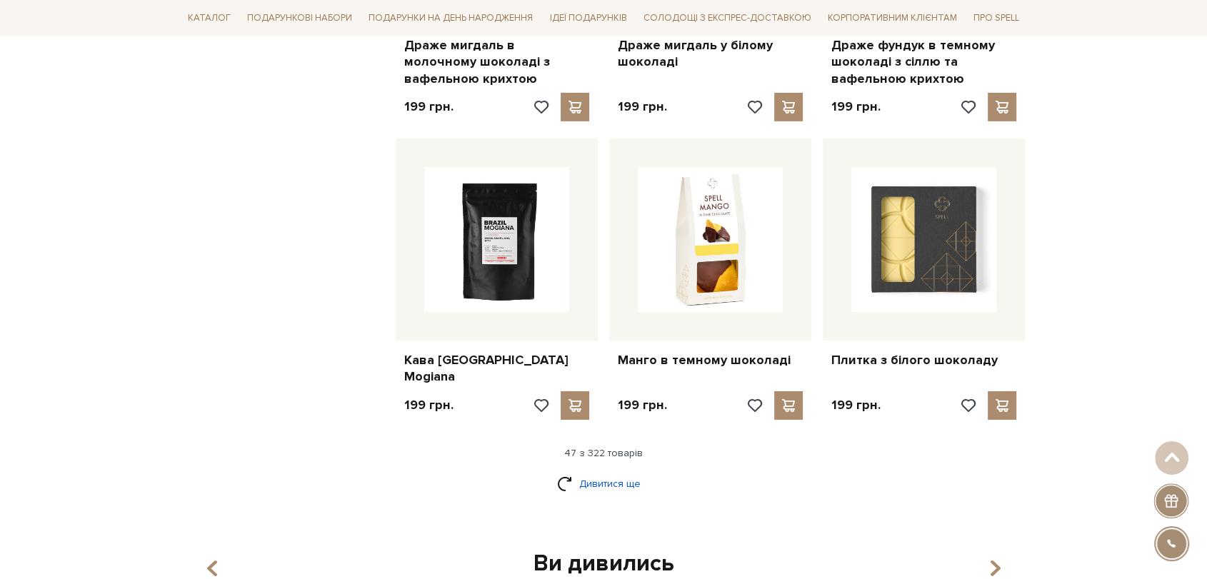
click at [601, 471] on link "Дивитися ще" at bounding box center [603, 483] width 93 height 25
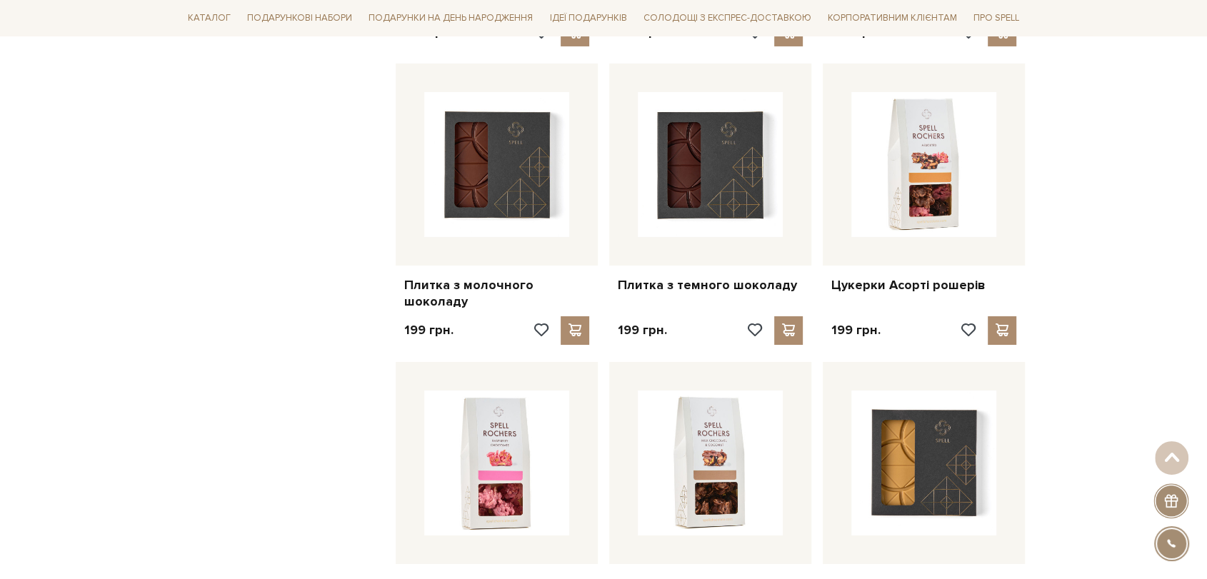
scroll to position [4919, 0]
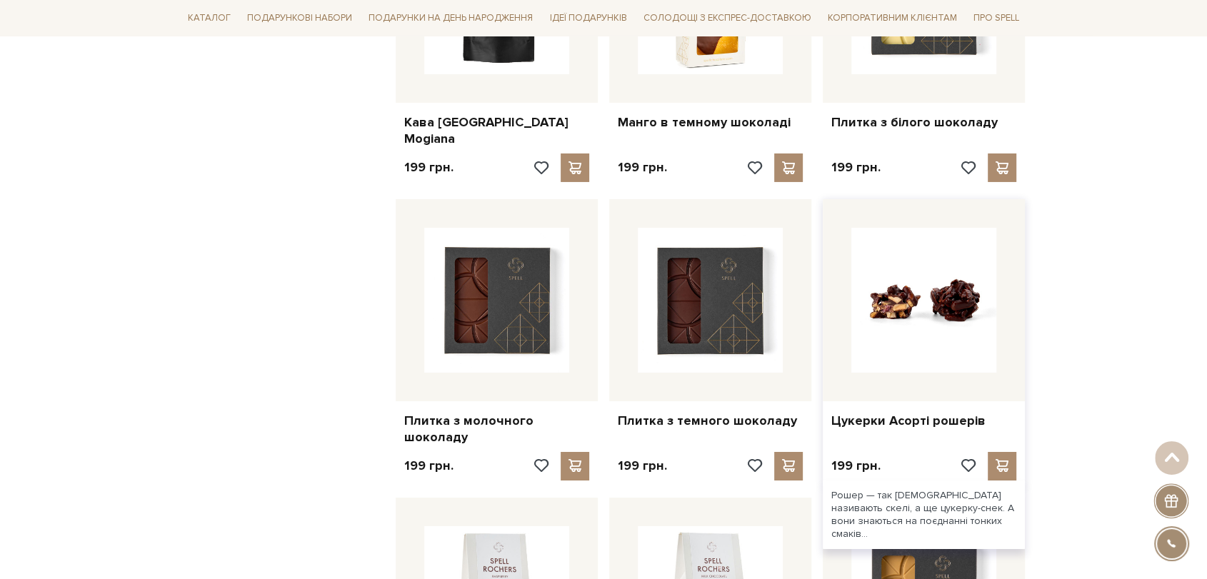
click at [974, 244] on img at bounding box center [923, 300] width 145 height 145
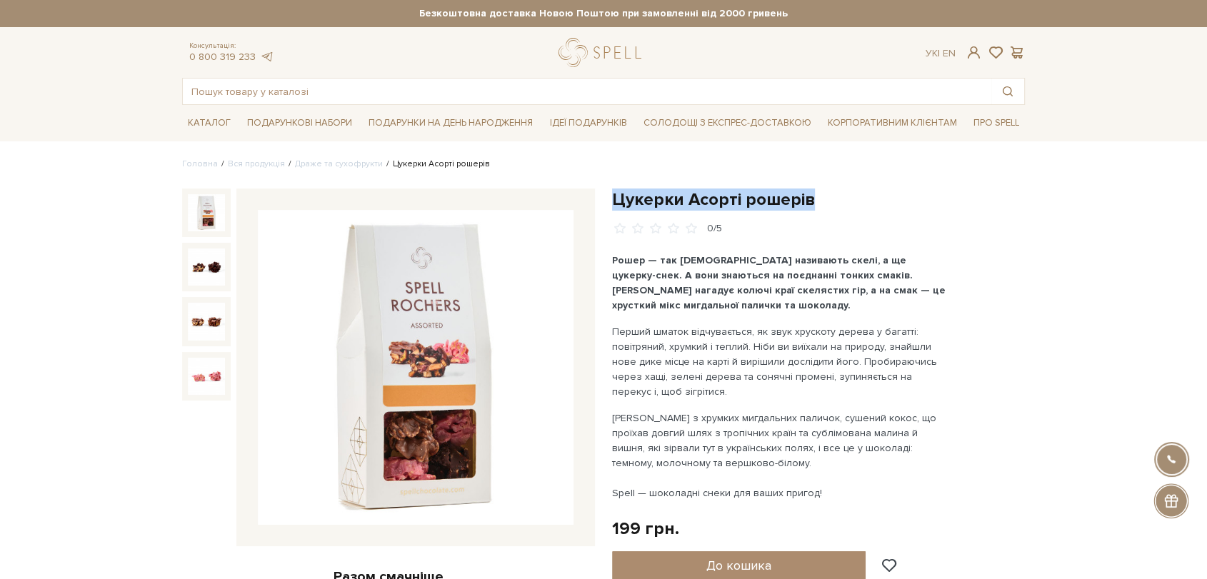
drag, startPoint x: 616, startPoint y: 196, endPoint x: 826, endPoint y: 187, distance: 210.8
copy h1 "Цукерки Асорті рошерів"
click at [323, 161] on link "Драже та сухофрукти" at bounding box center [339, 164] width 88 height 11
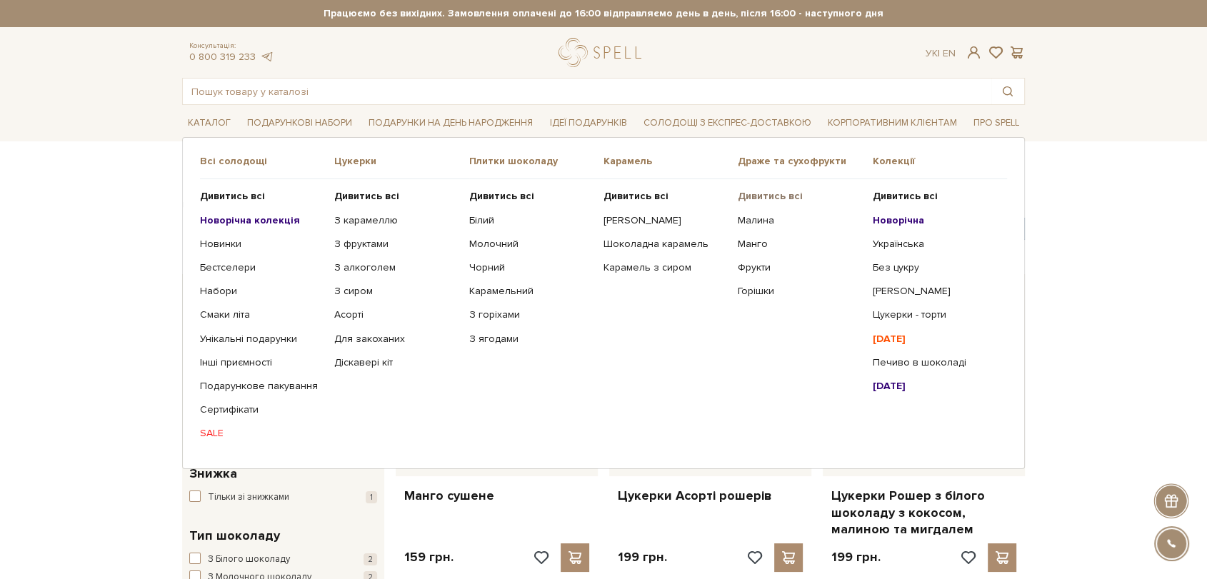
click at [768, 194] on b "Дивитись всі" at bounding box center [770, 196] width 65 height 12
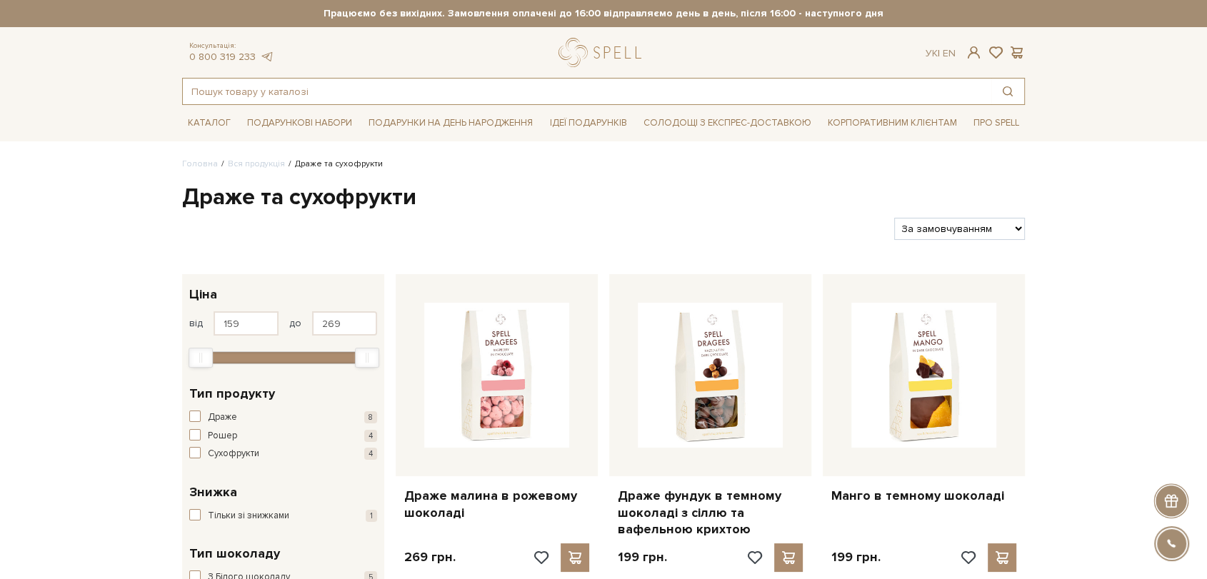
click at [282, 85] on input "text" at bounding box center [587, 92] width 808 height 26
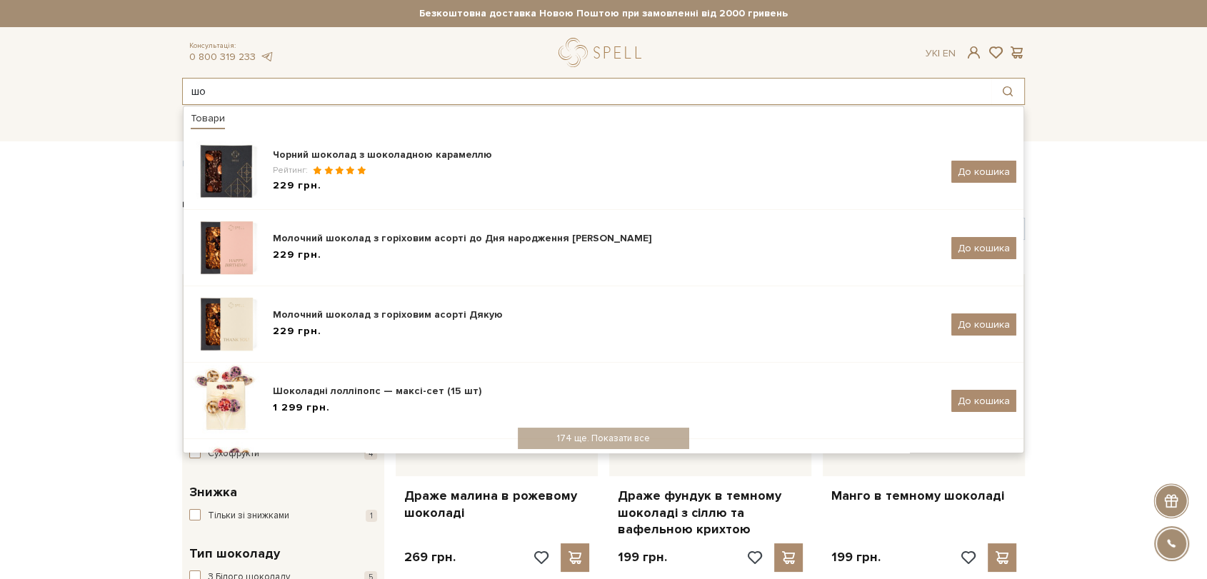
type input "ш"
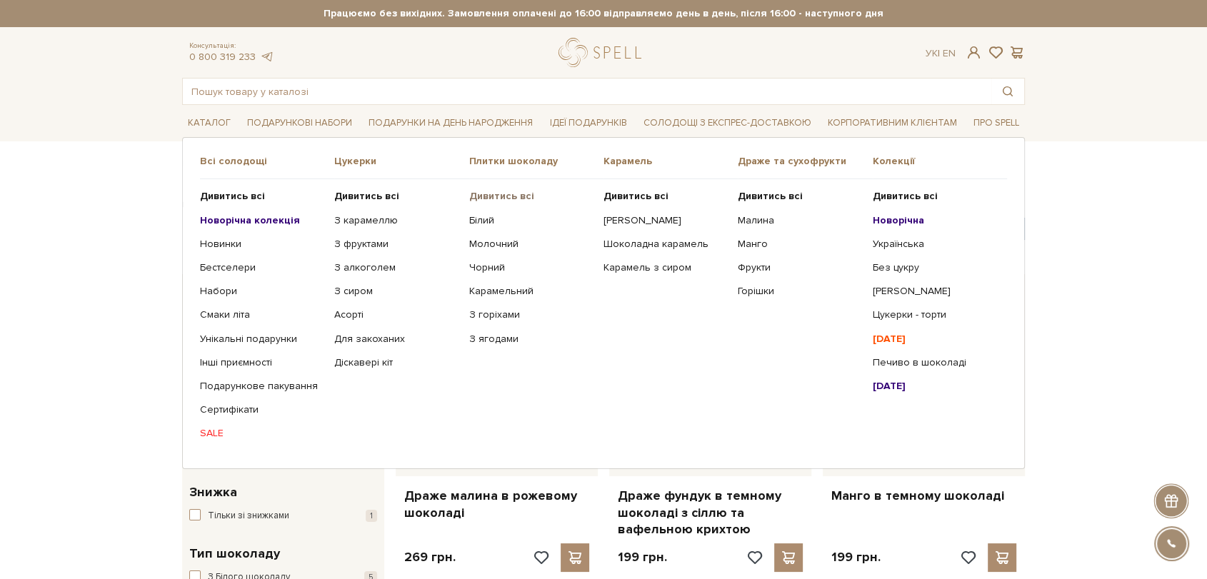
click at [488, 196] on b "Дивитись всі" at bounding box center [501, 196] width 65 height 12
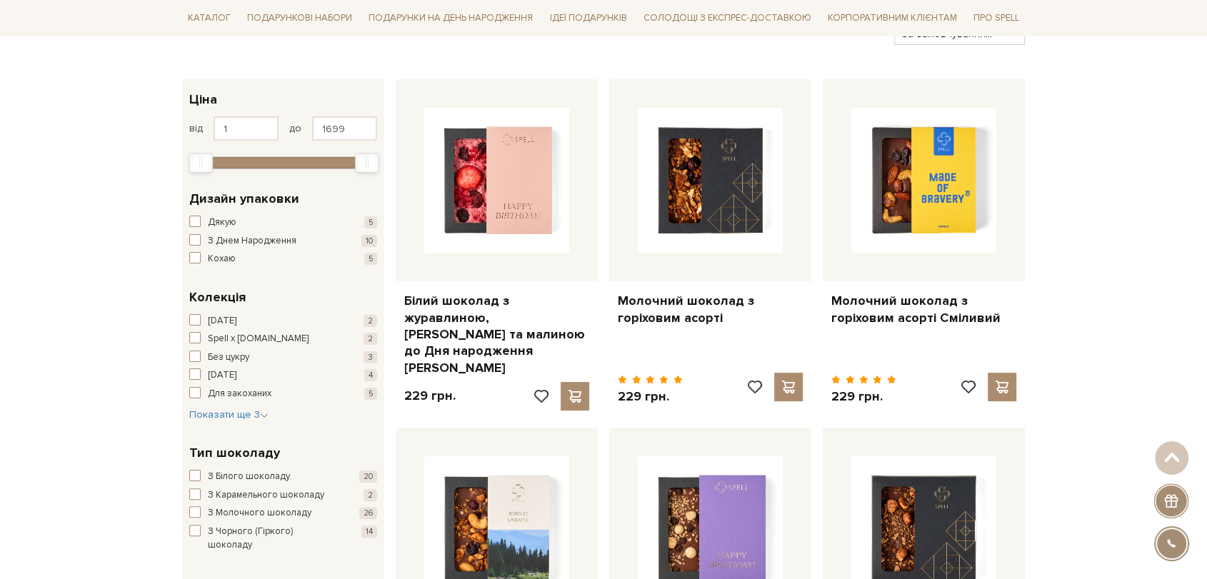
scroll to position [79, 0]
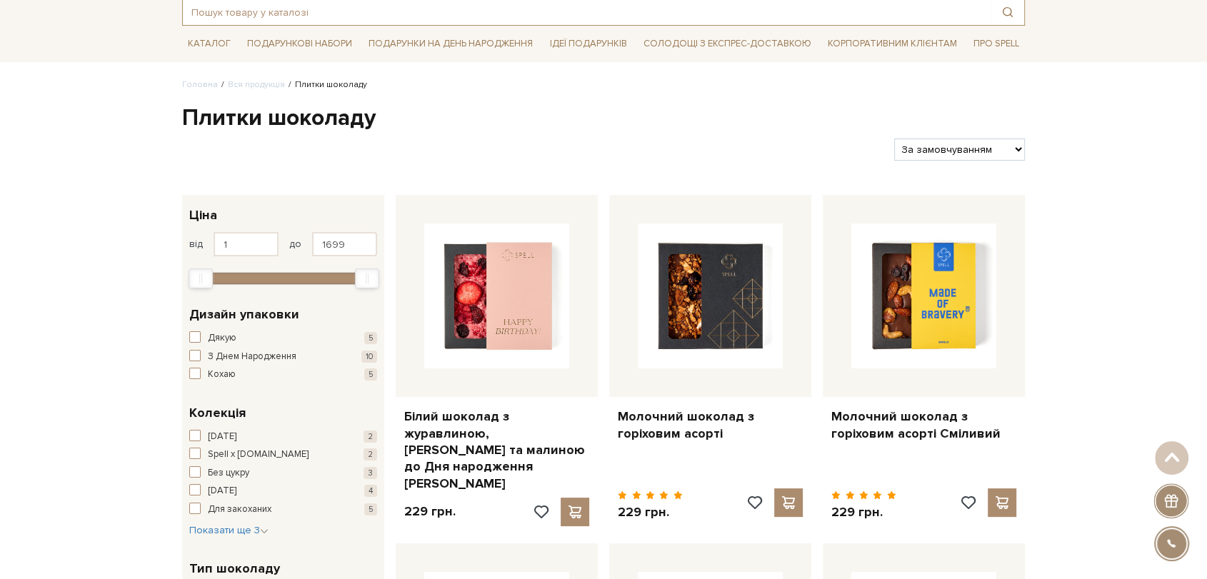
drag, startPoint x: 358, startPoint y: 20, endPoint x: 369, endPoint y: 14, distance: 12.1
click at [362, 16] on input "text" at bounding box center [587, 12] width 808 height 26
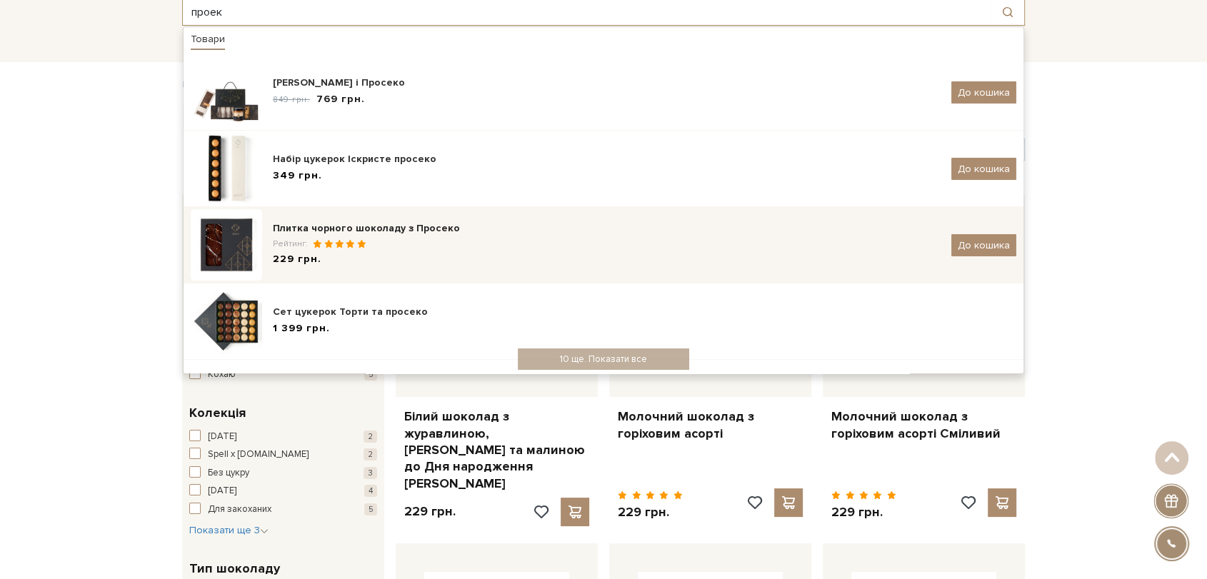
type input "проек"
click at [377, 251] on div "Плитка чорного шоколаду з Просеко Рейтинг: 229 грн." at bounding box center [607, 245] width 668 height 48
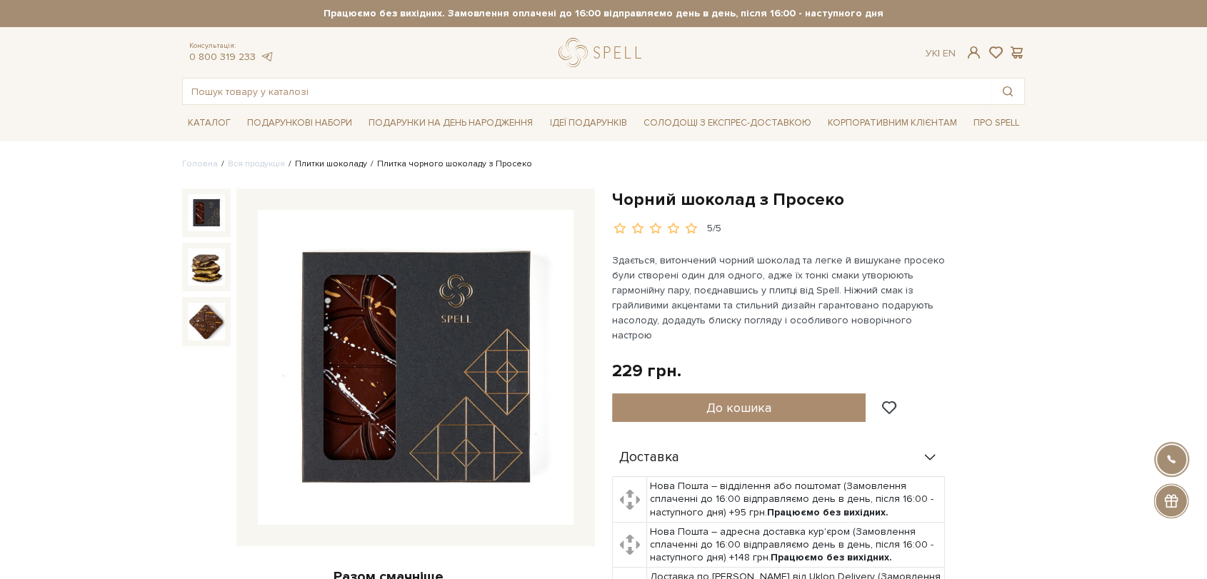
click at [311, 165] on link "Плитки шоколаду" at bounding box center [331, 164] width 72 height 11
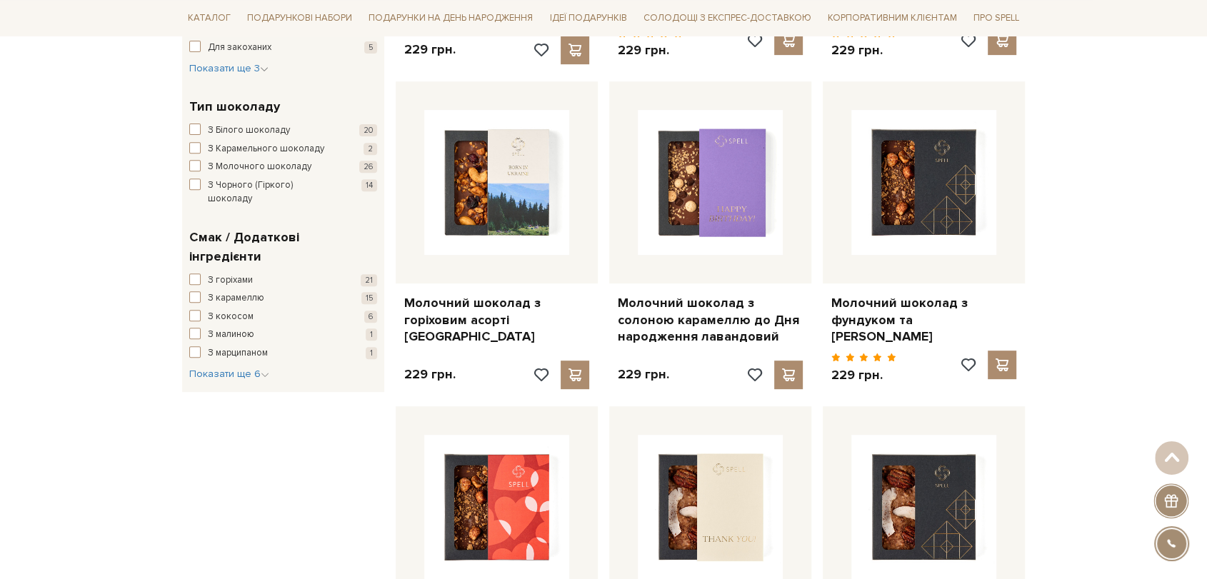
scroll to position [555, 0]
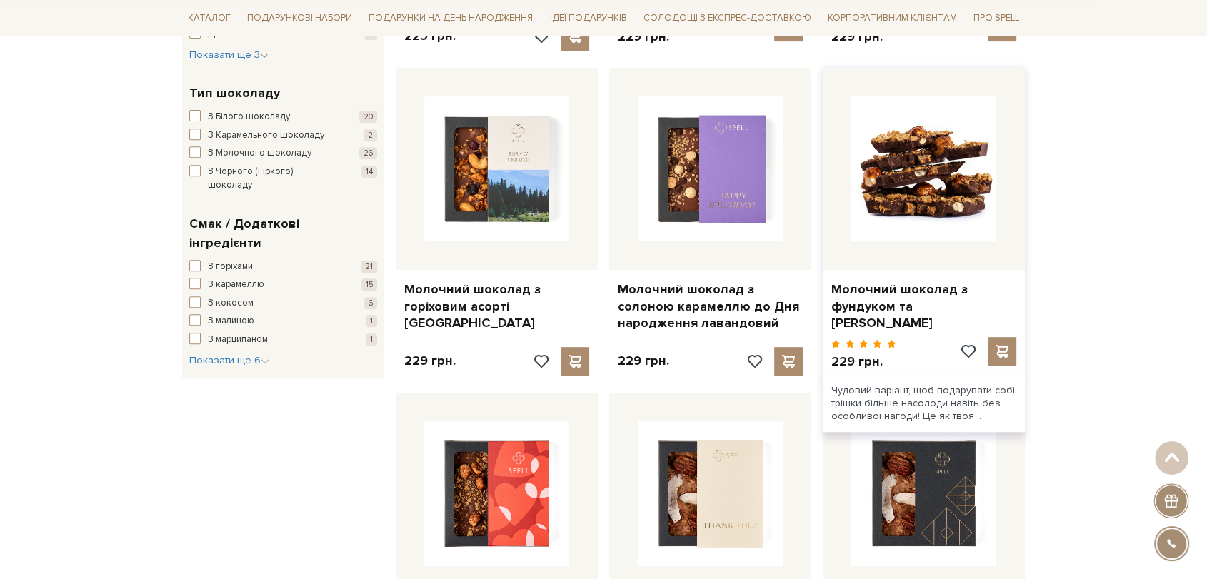
click at [954, 190] on img at bounding box center [923, 168] width 145 height 145
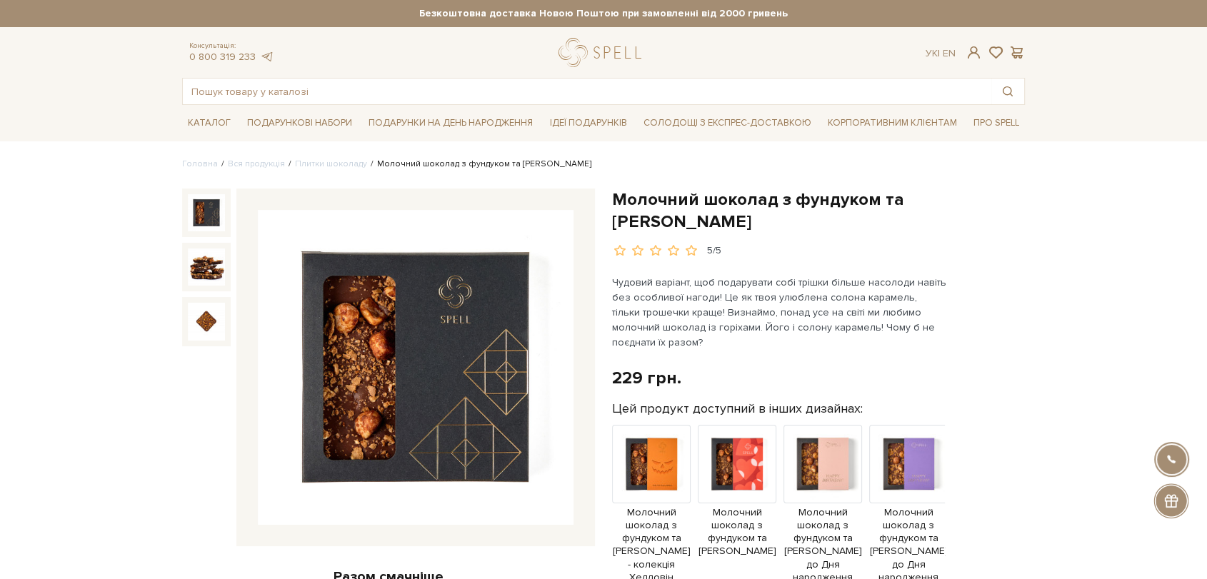
drag, startPoint x: 618, startPoint y: 192, endPoint x: 703, endPoint y: 218, distance: 89.5
click at [703, 218] on h1 "Молочний шоколад з фундуком та [PERSON_NAME]" at bounding box center [818, 211] width 413 height 44
copy h1 "Молочний шоколад з фундуком та [PERSON_NAME]"
